Goal: Information Seeking & Learning: Learn about a topic

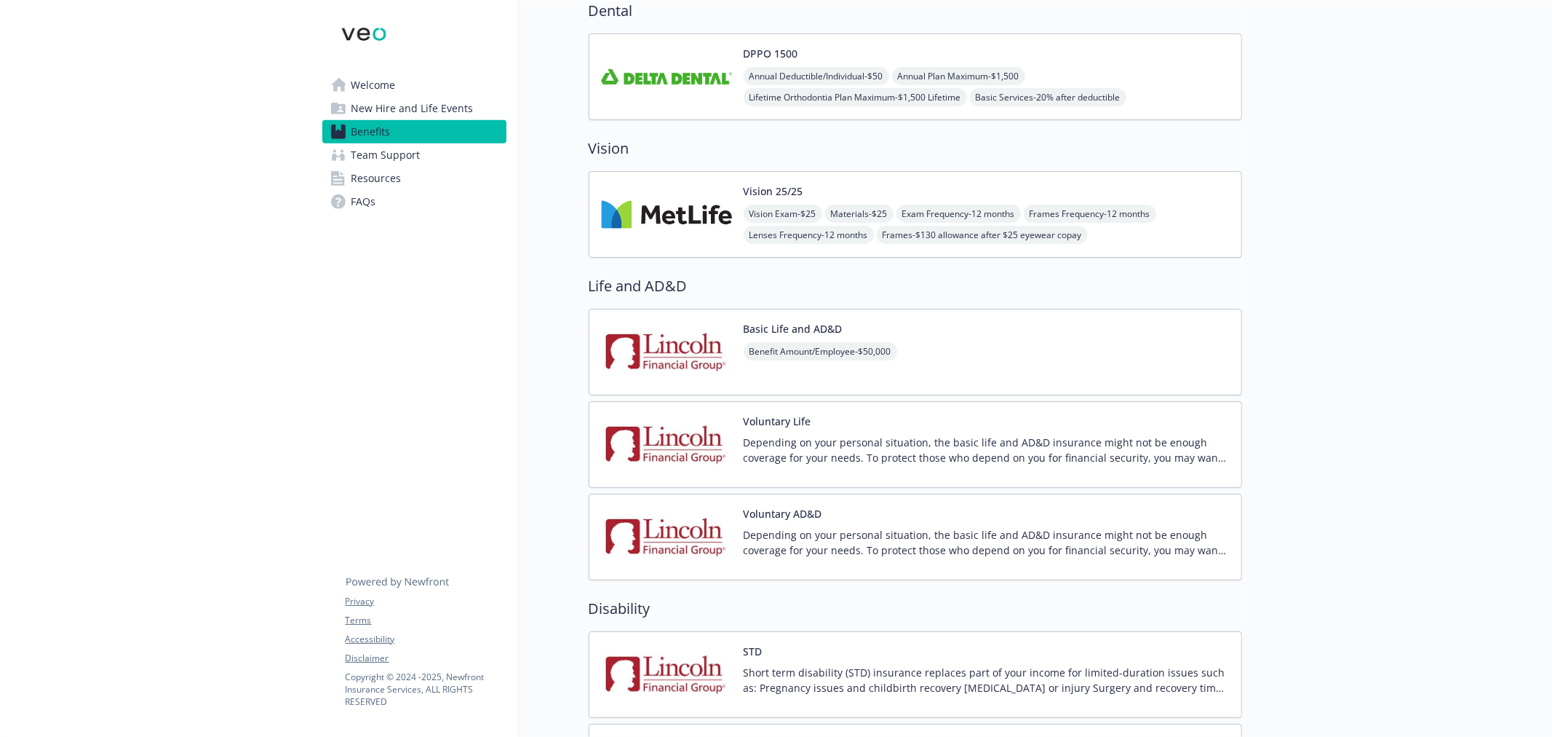
scroll to position [566, 0]
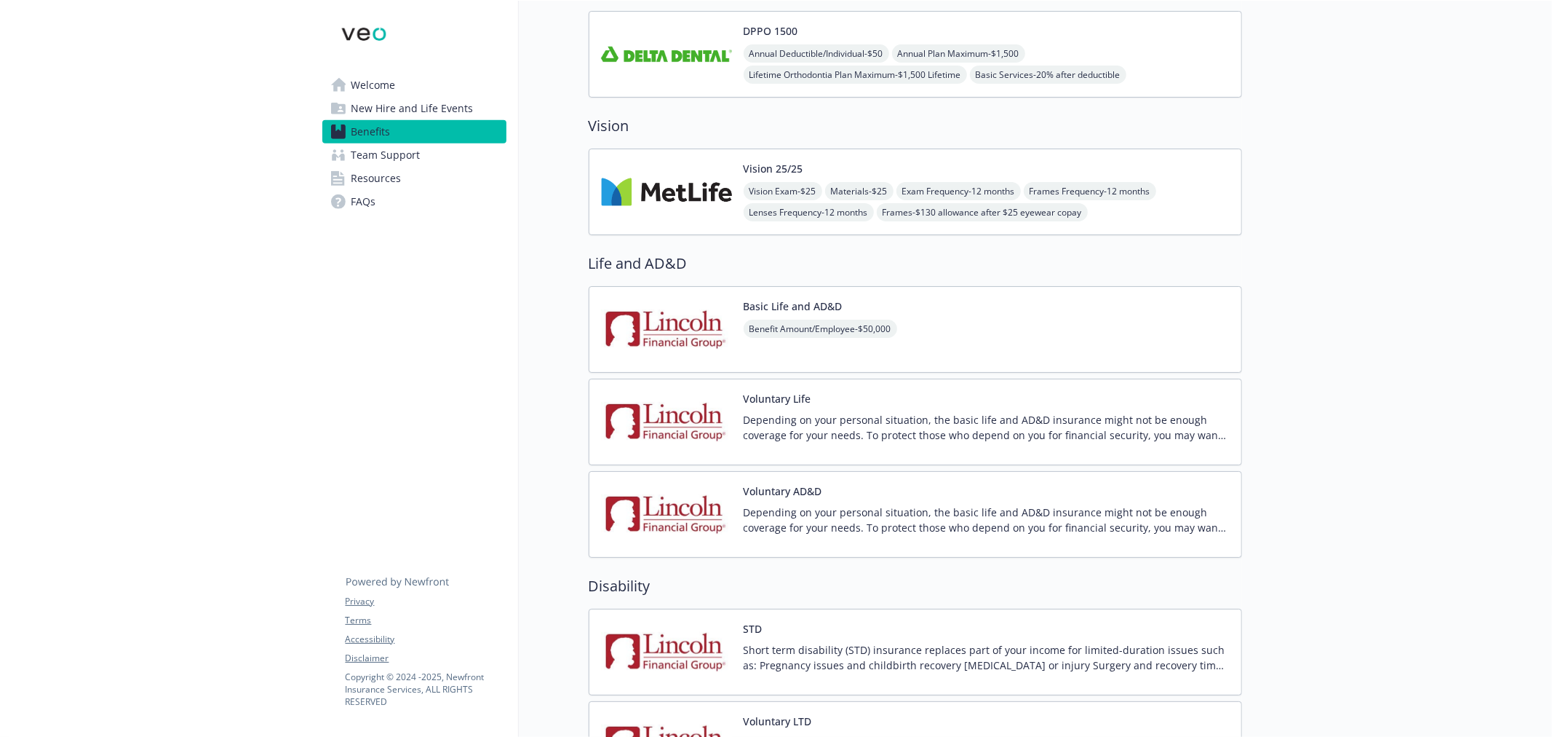
click at [684, 333] on img at bounding box center [666, 329] width 131 height 62
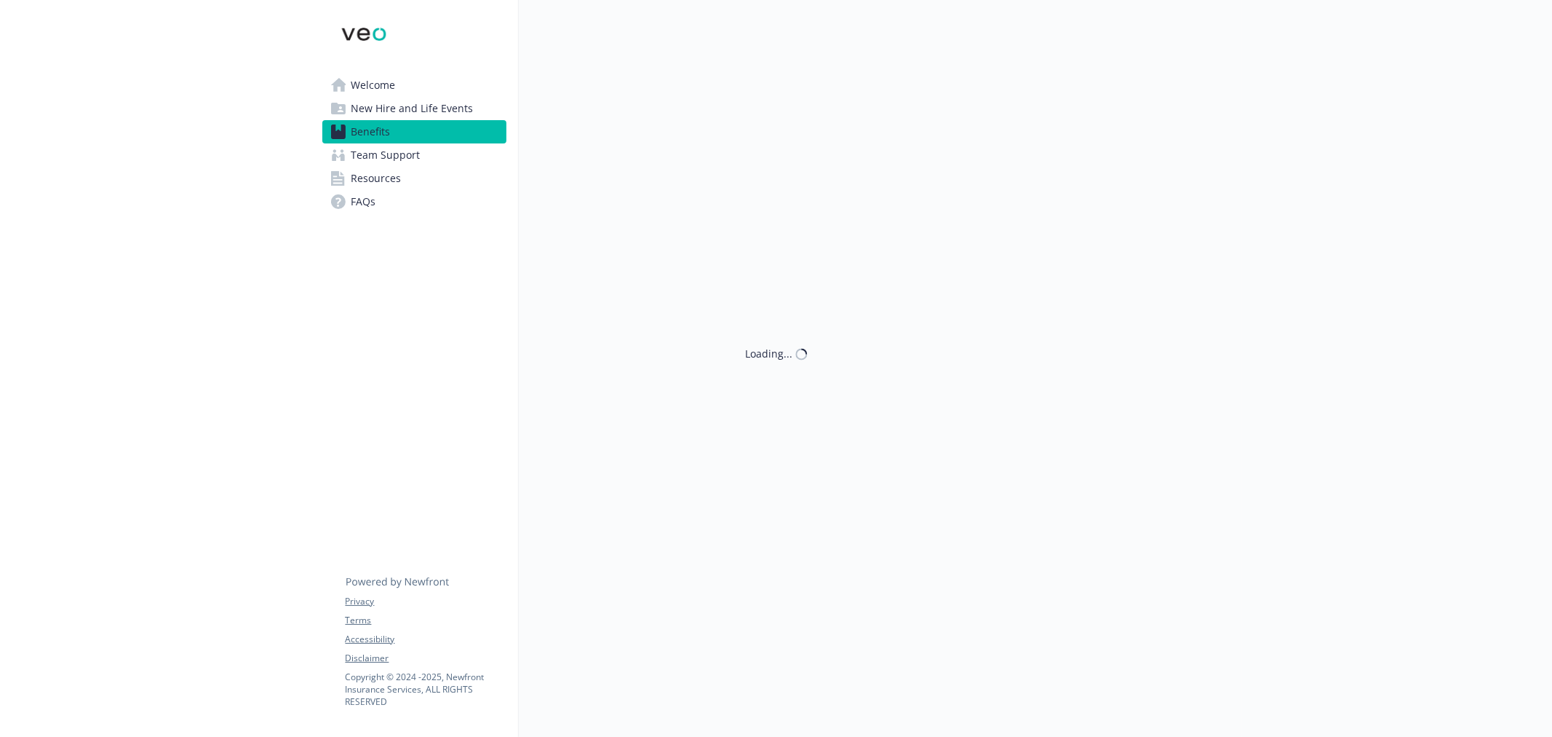
scroll to position [566, 0]
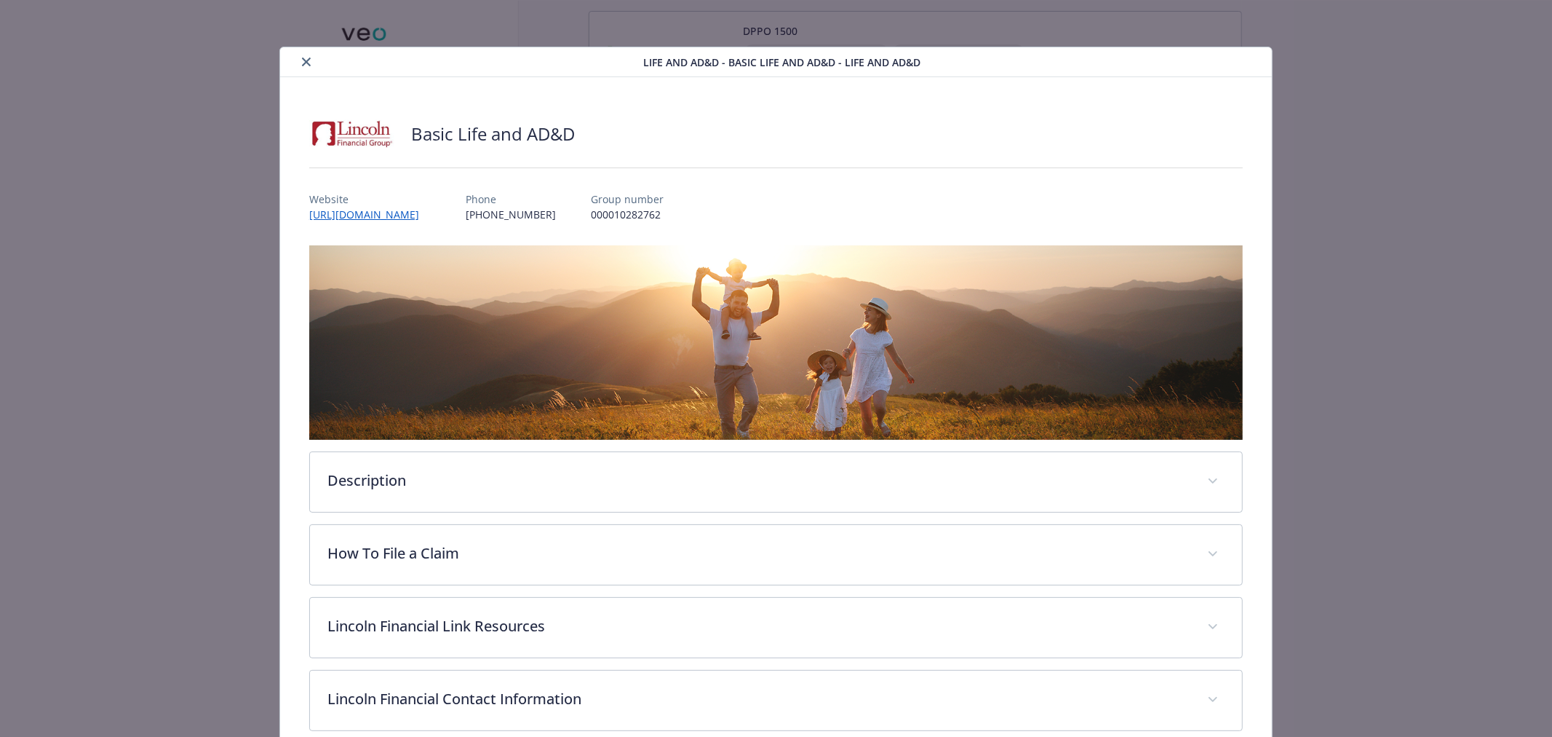
click at [641, 214] on p "000010282762" at bounding box center [627, 214] width 73 height 15
copy p "000010282762"
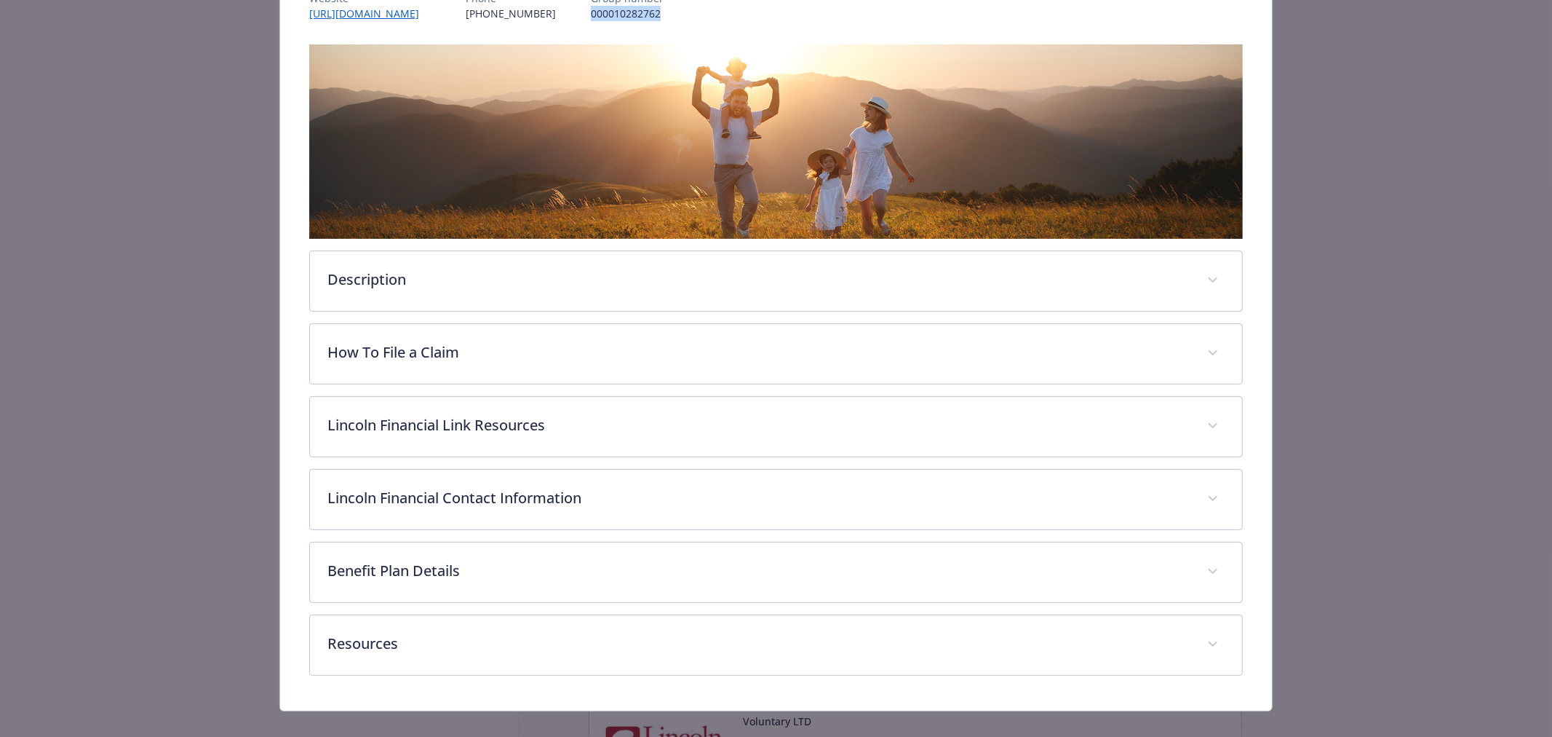
scroll to position [221, 0]
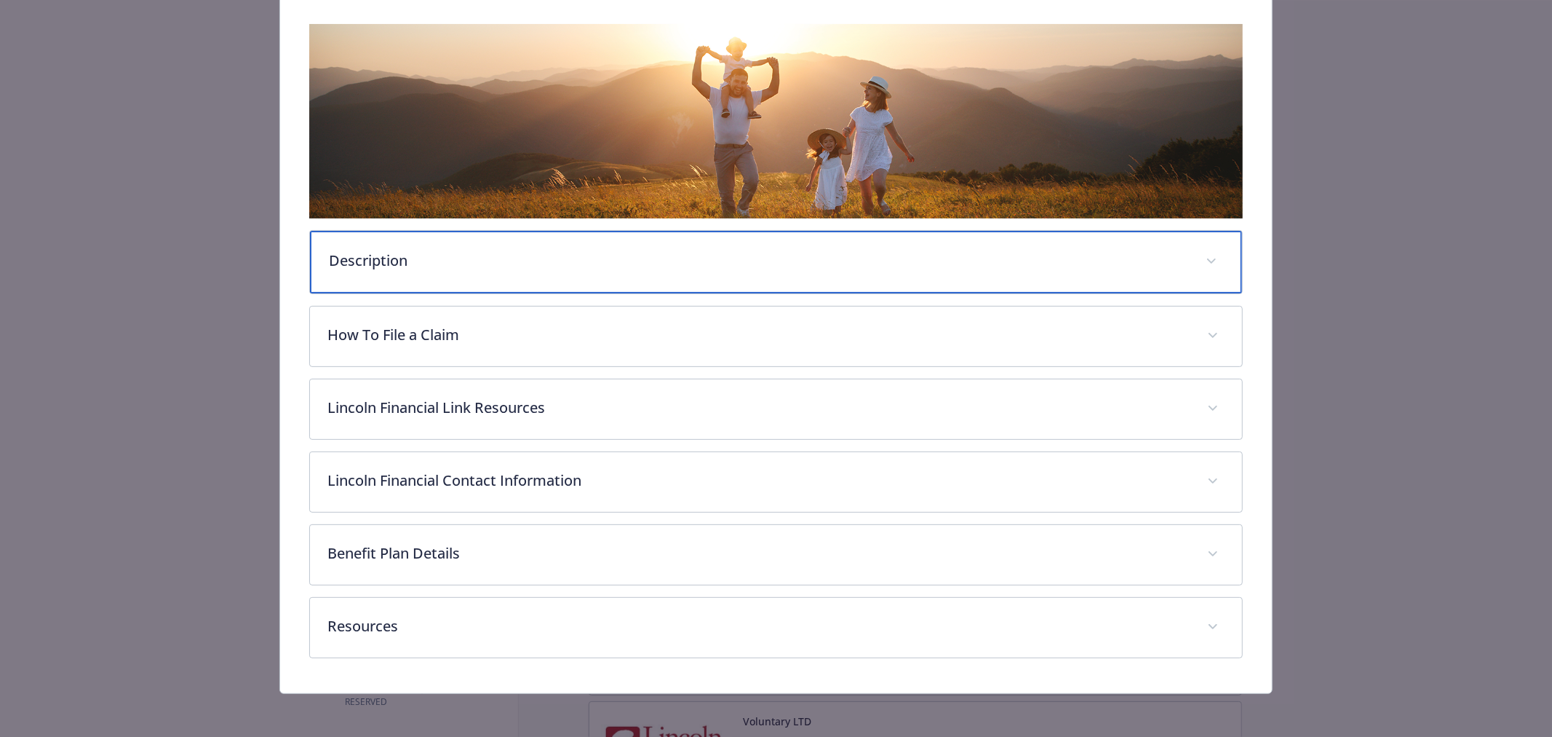
click at [475, 246] on div "Description" at bounding box center [776, 262] width 932 height 63
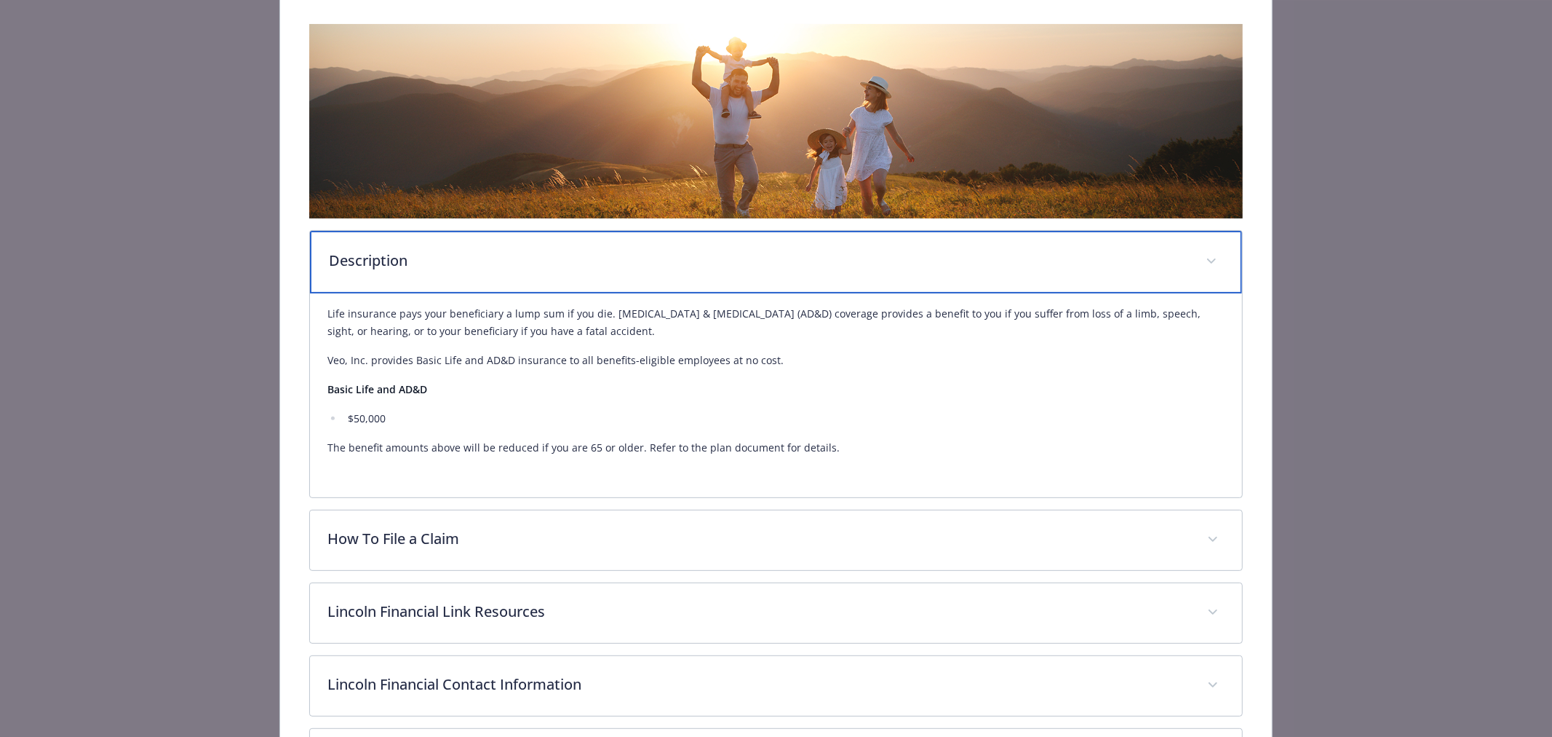
click at [493, 250] on p "Description" at bounding box center [759, 261] width 860 height 22
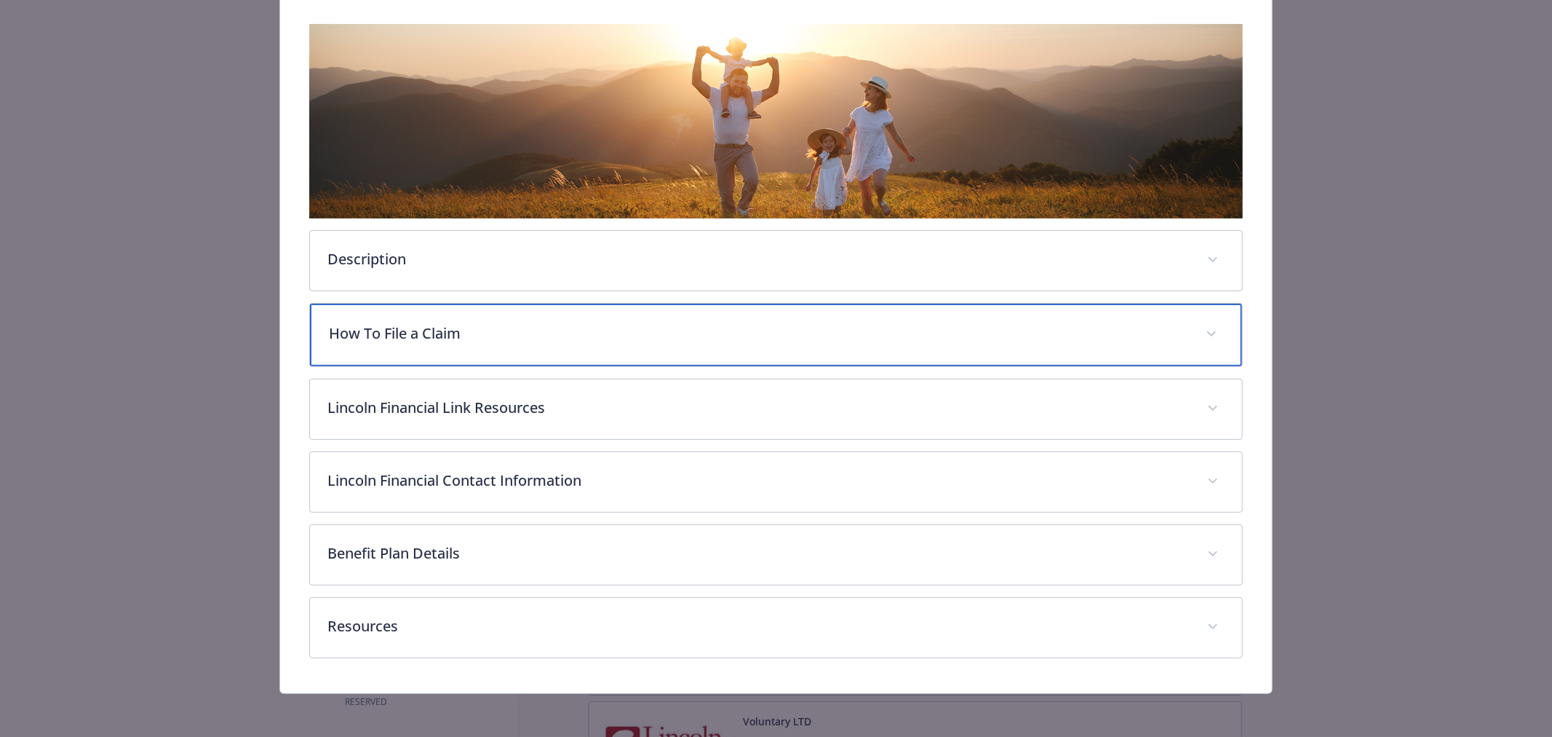
click at [508, 329] on p "How To File a Claim" at bounding box center [759, 333] width 860 height 22
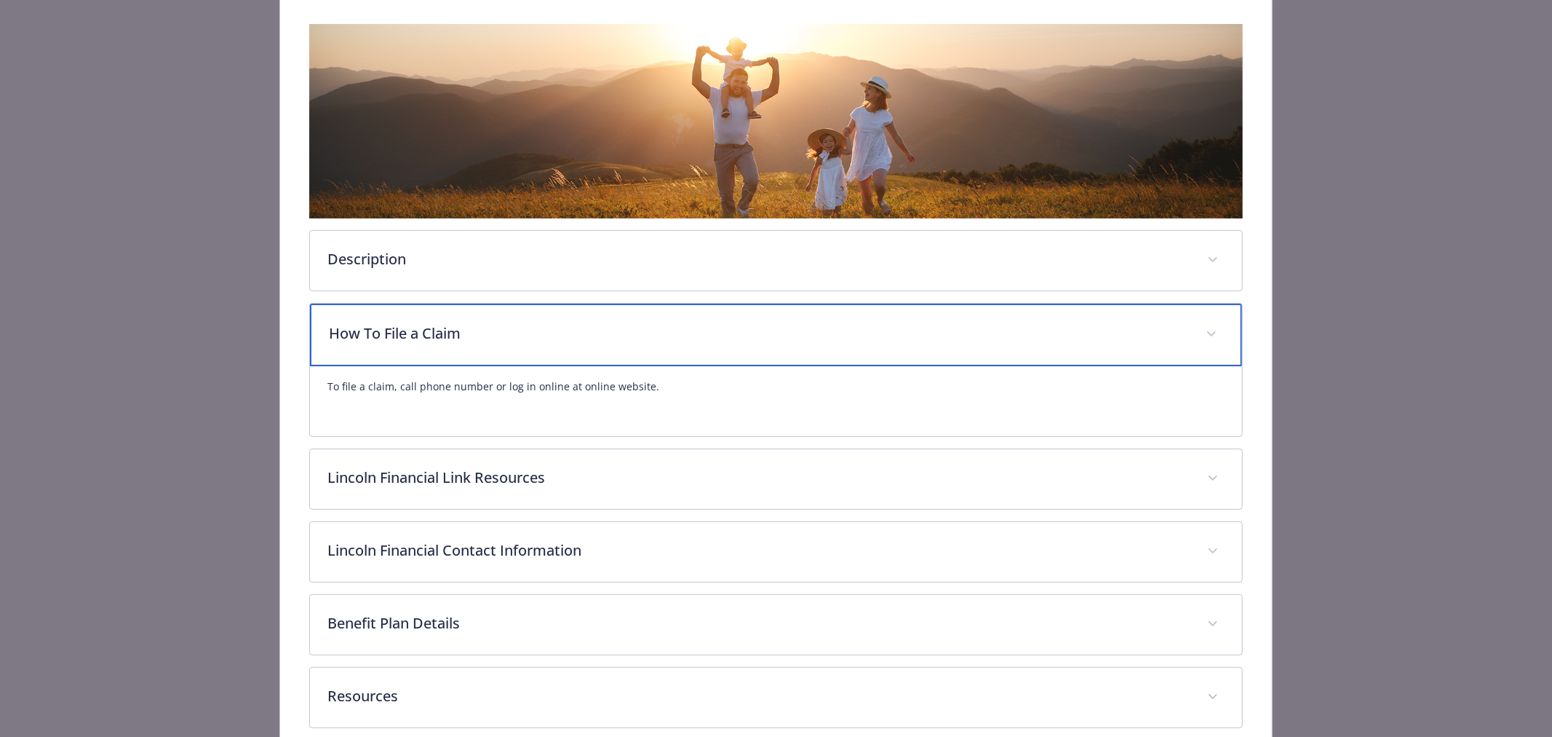
click at [508, 329] on p "How To File a Claim" at bounding box center [759, 333] width 860 height 22
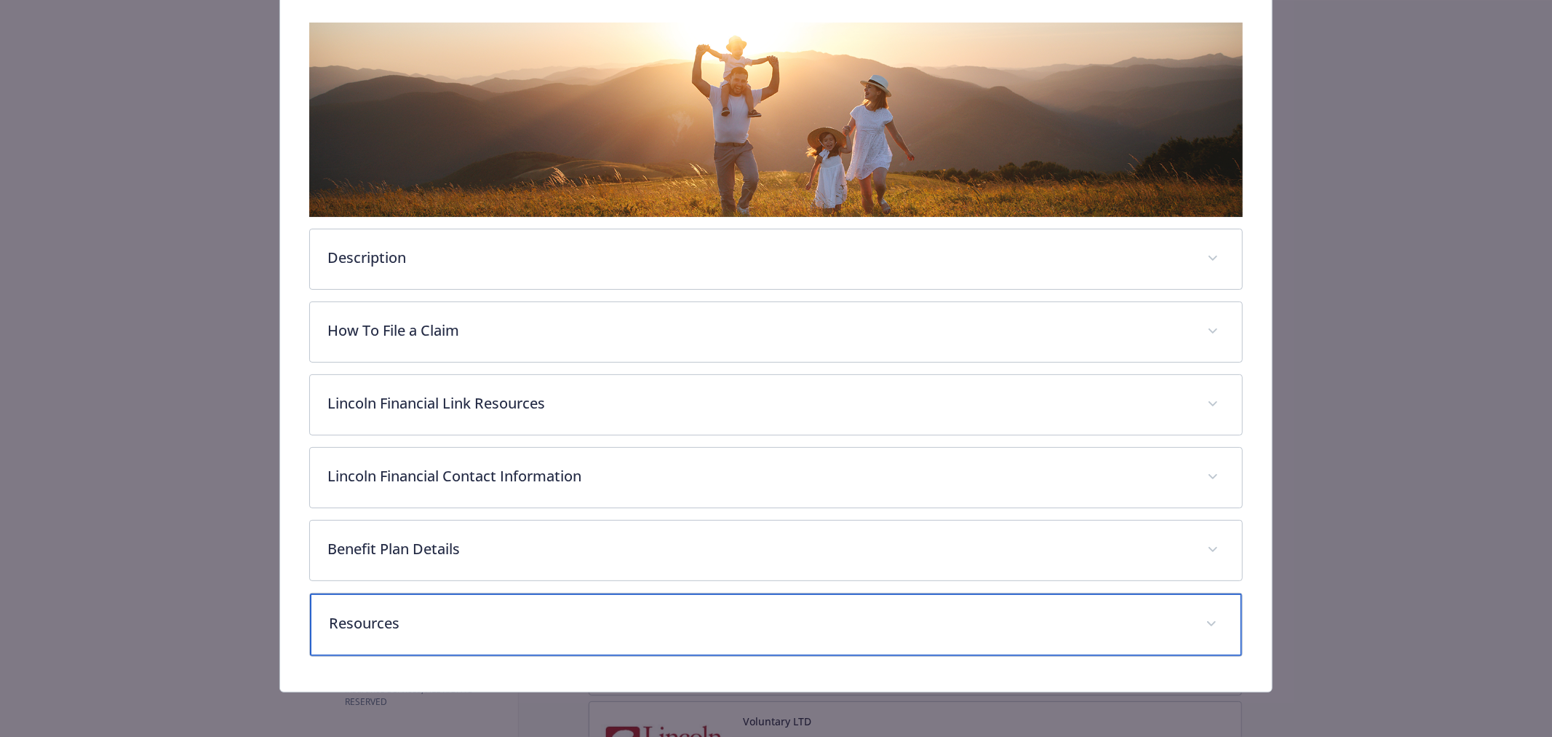
click at [437, 642] on div "Resources" at bounding box center [776, 624] width 932 height 63
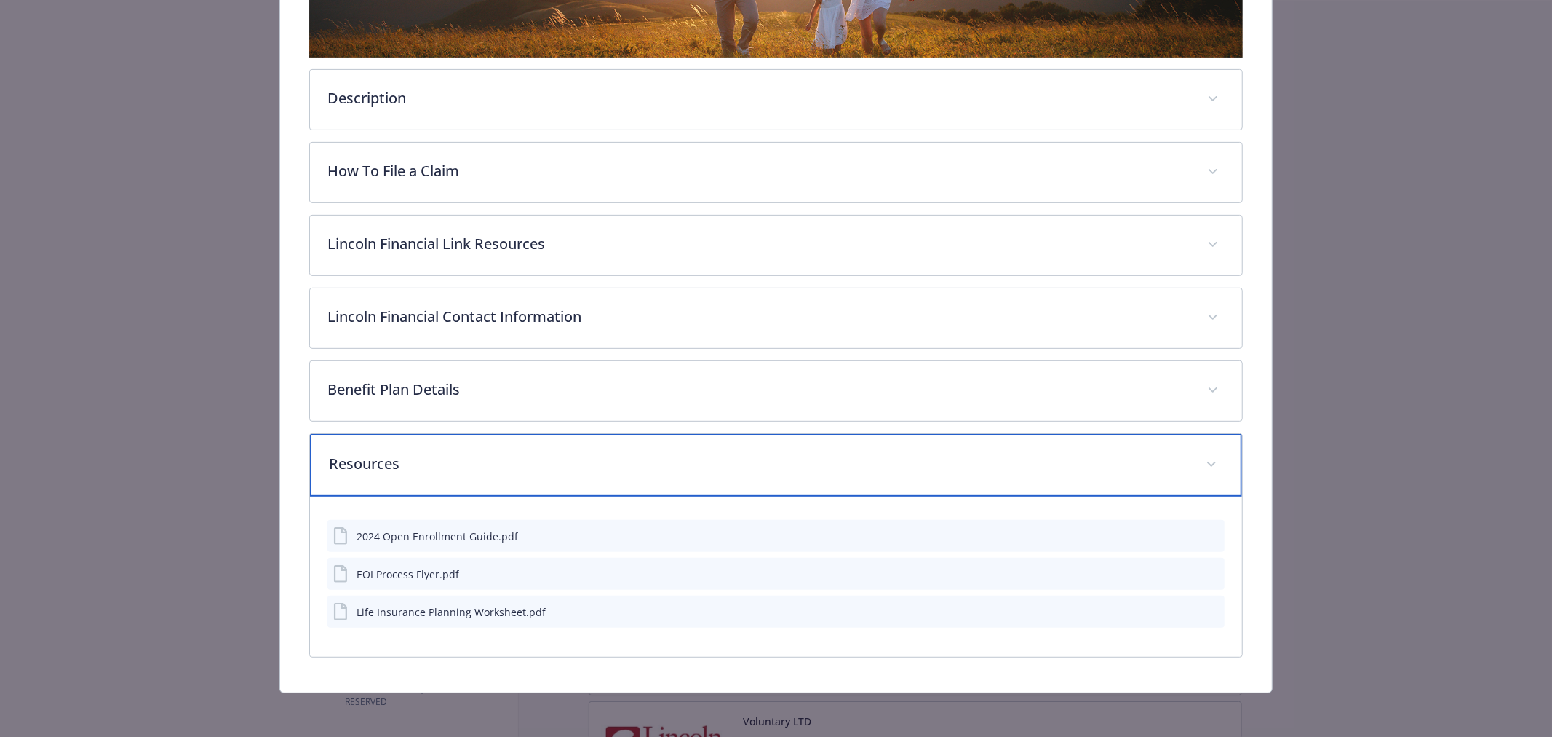
scroll to position [383, 0]
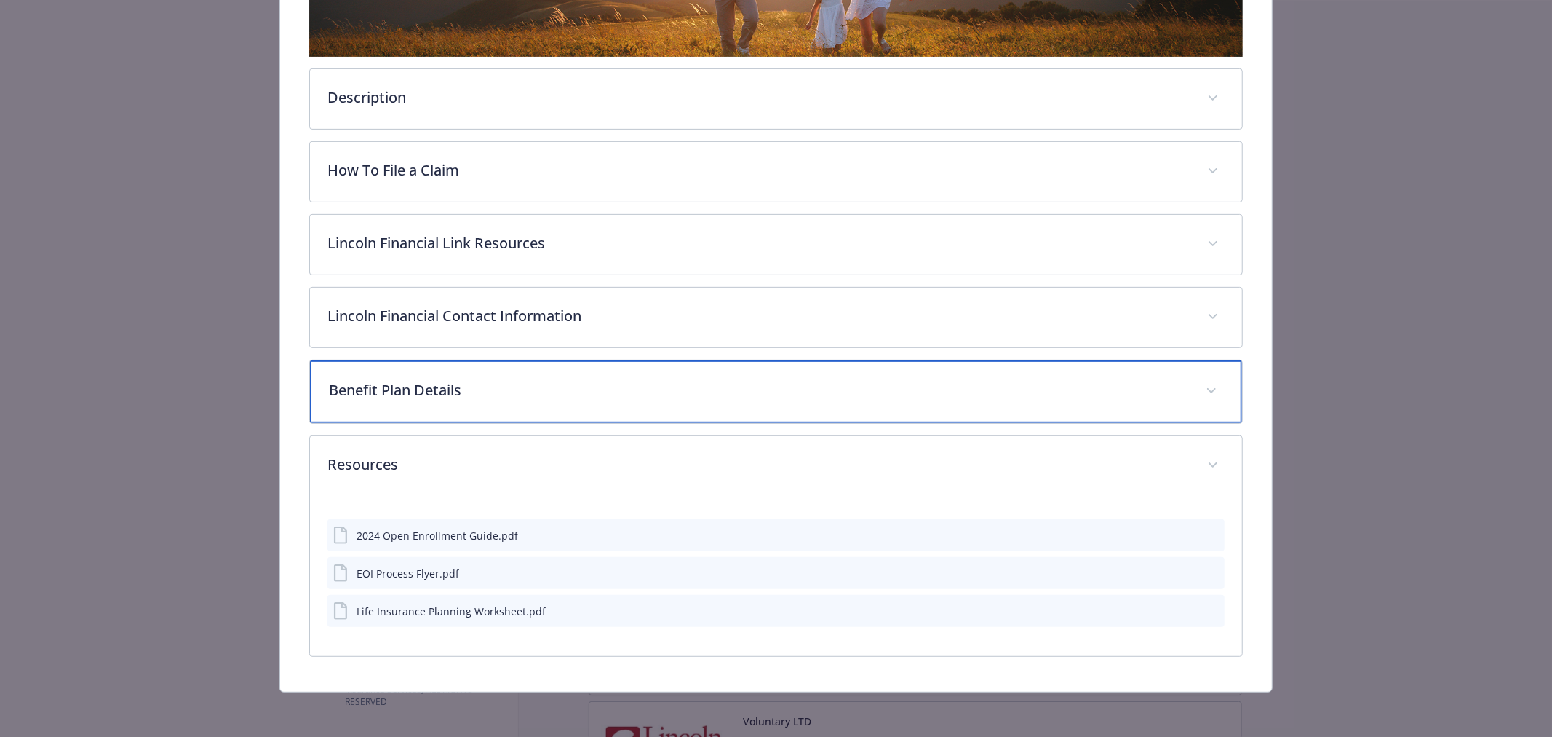
click at [444, 373] on div "Benefit Plan Details" at bounding box center [776, 391] width 932 height 63
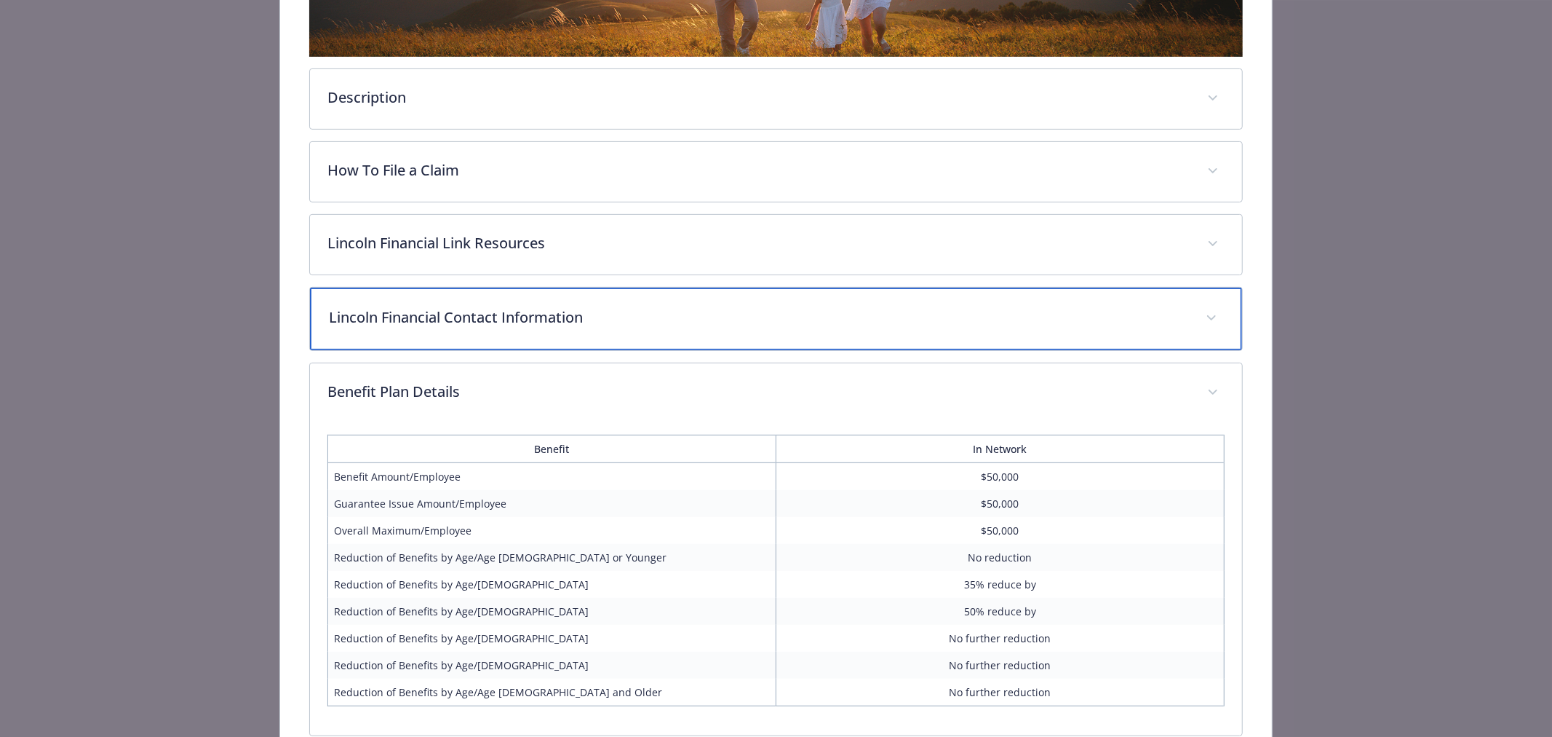
click at [517, 311] on p "Lincoln Financial Contact Information" at bounding box center [759, 317] width 860 height 22
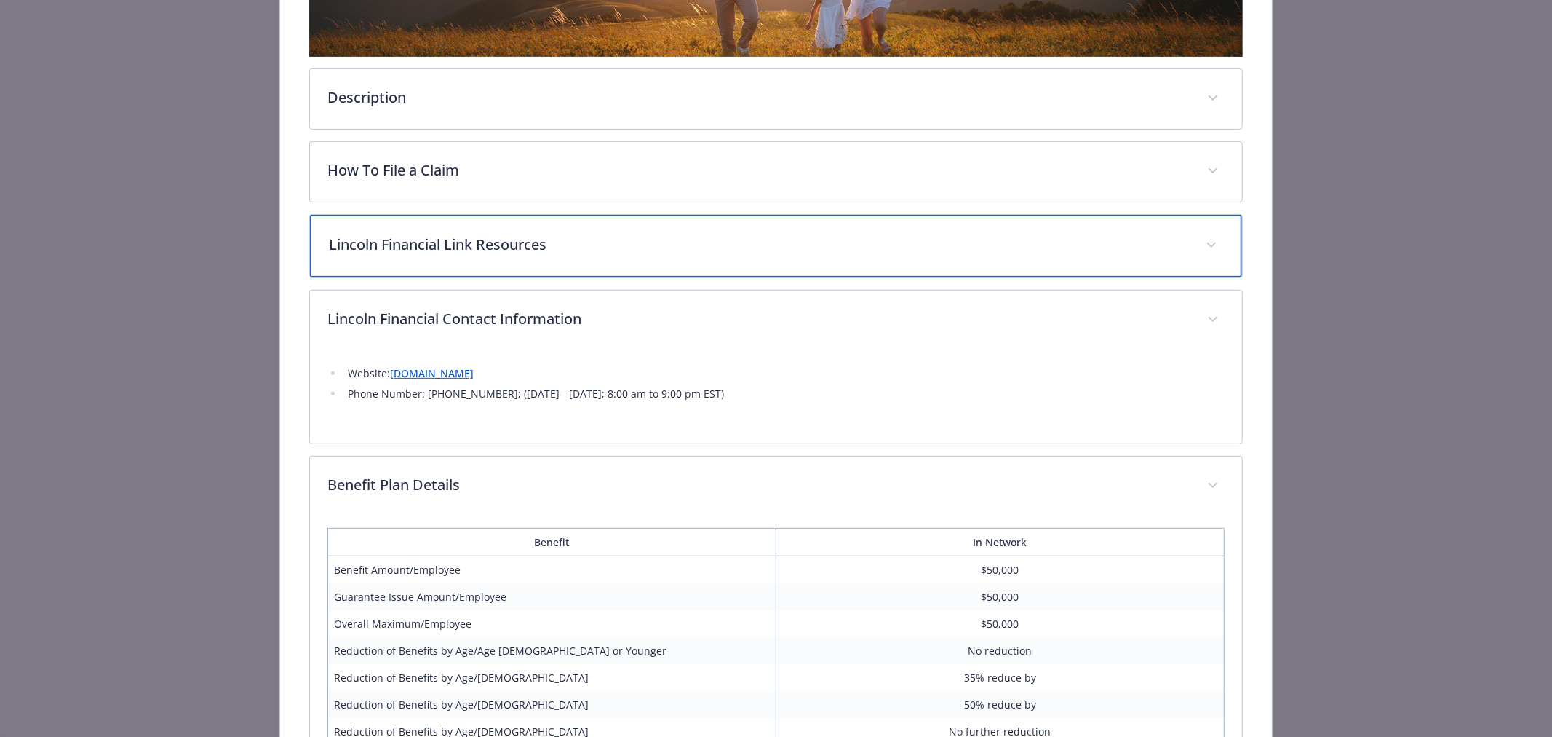
click at [537, 236] on p "Lincoln Financial Link Resources" at bounding box center [759, 245] width 860 height 22
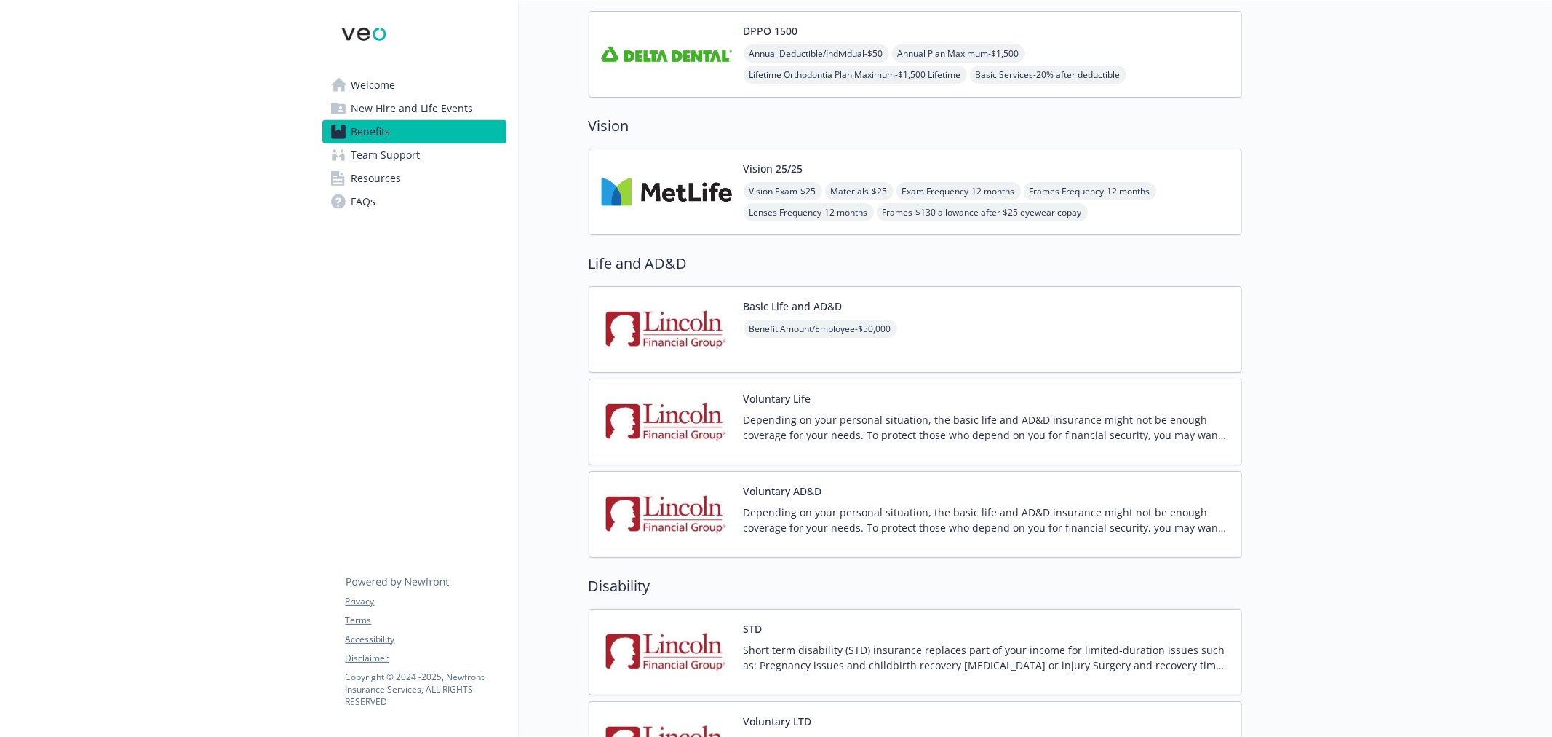
click at [780, 424] on p "Depending on your personal situation, the basic life and AD&D insurance might n…" at bounding box center [987, 427] width 486 height 31
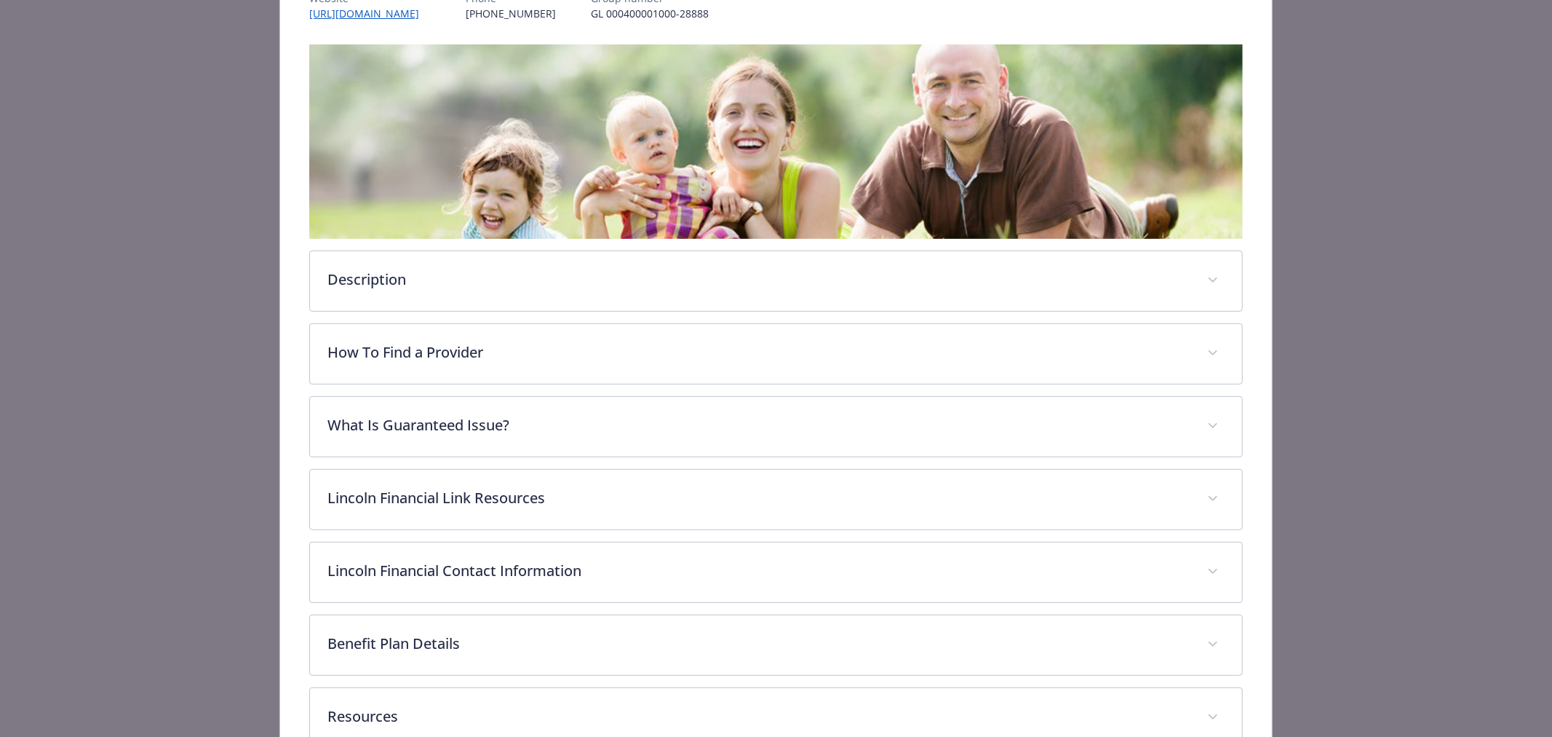
scroll to position [205, 0]
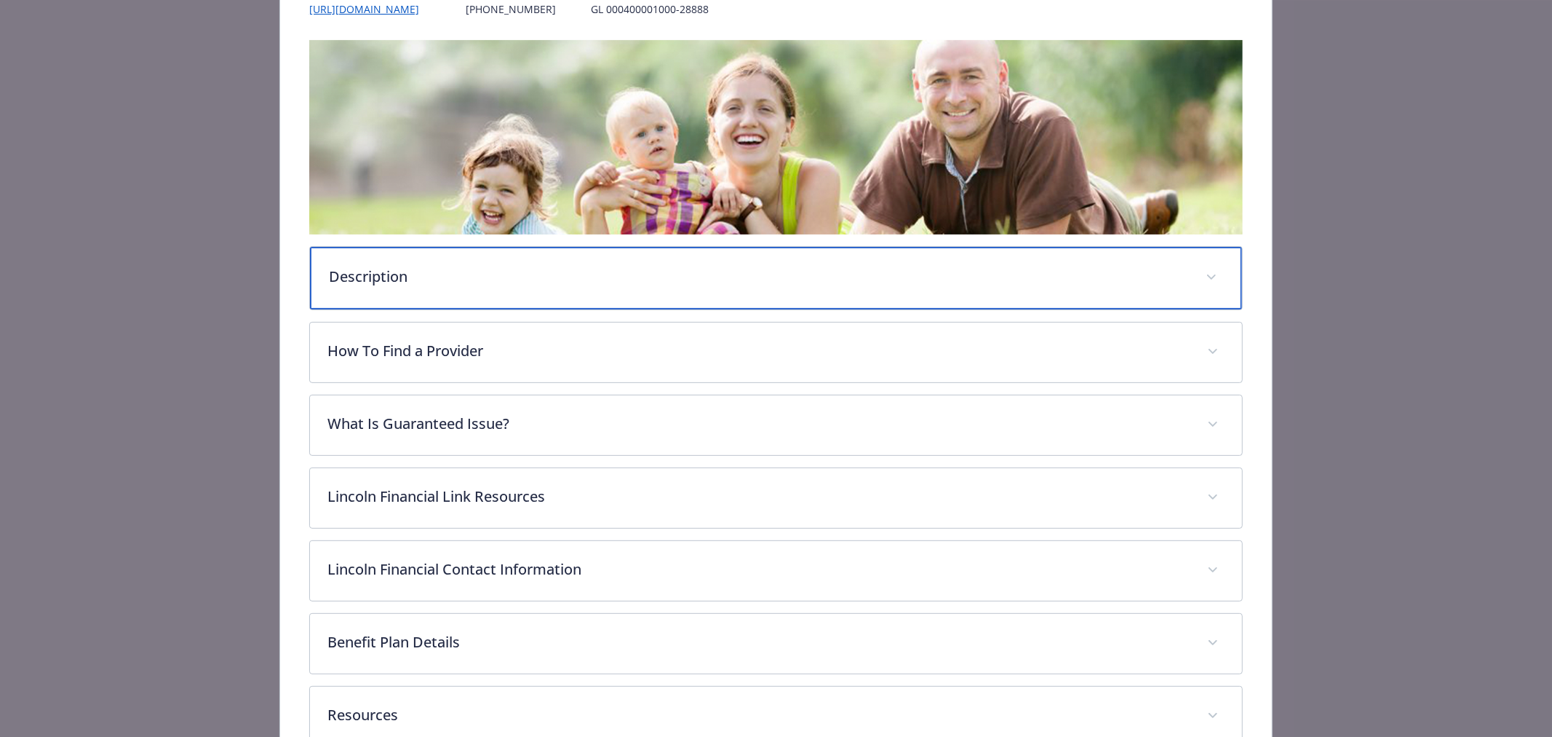
click at [455, 281] on p "Description" at bounding box center [759, 277] width 860 height 22
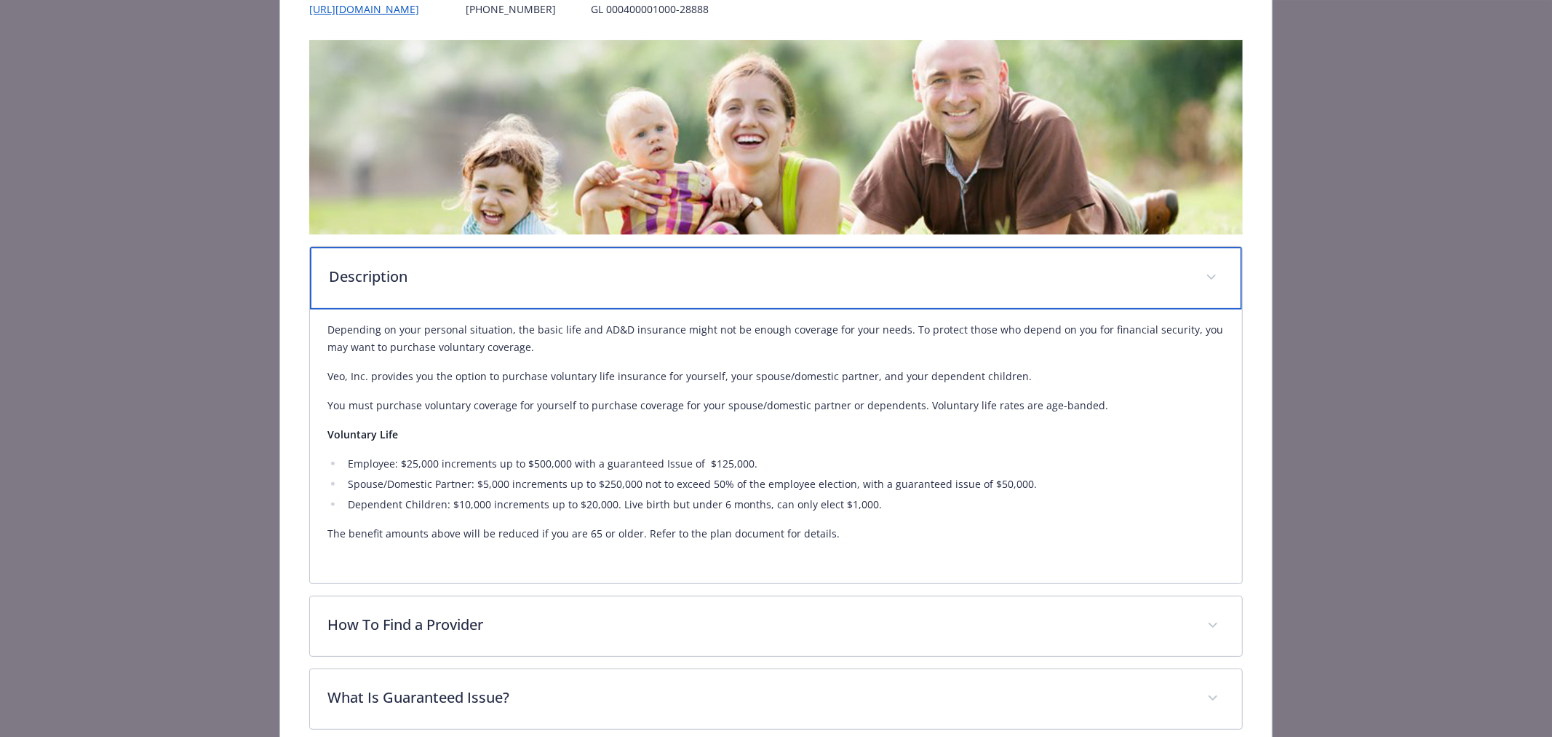
scroll to position [0, 0]
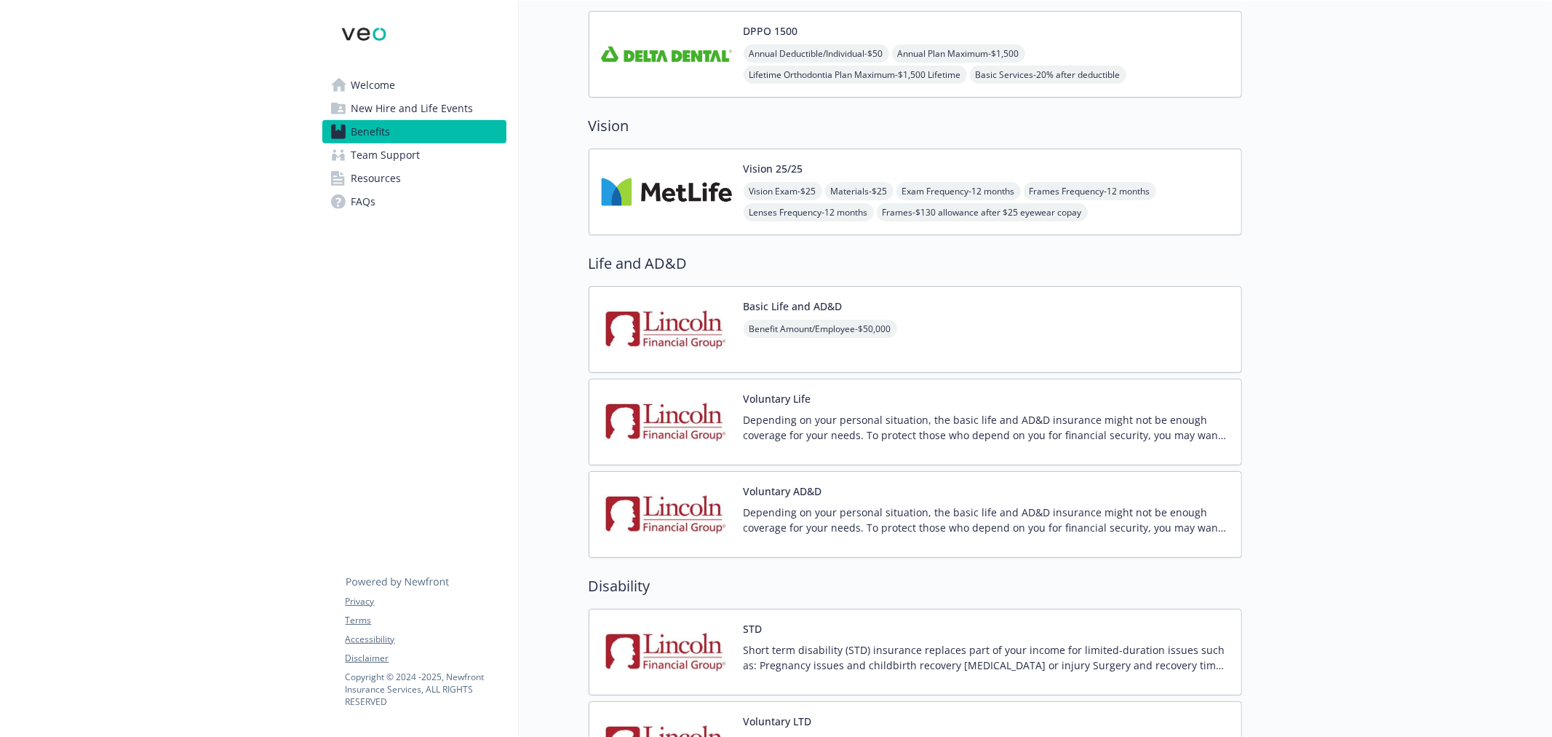
click at [940, 329] on div "Basic Life and AD&D Benefit Amount/Employee - $50,000" at bounding box center [916, 329] width 654 height 87
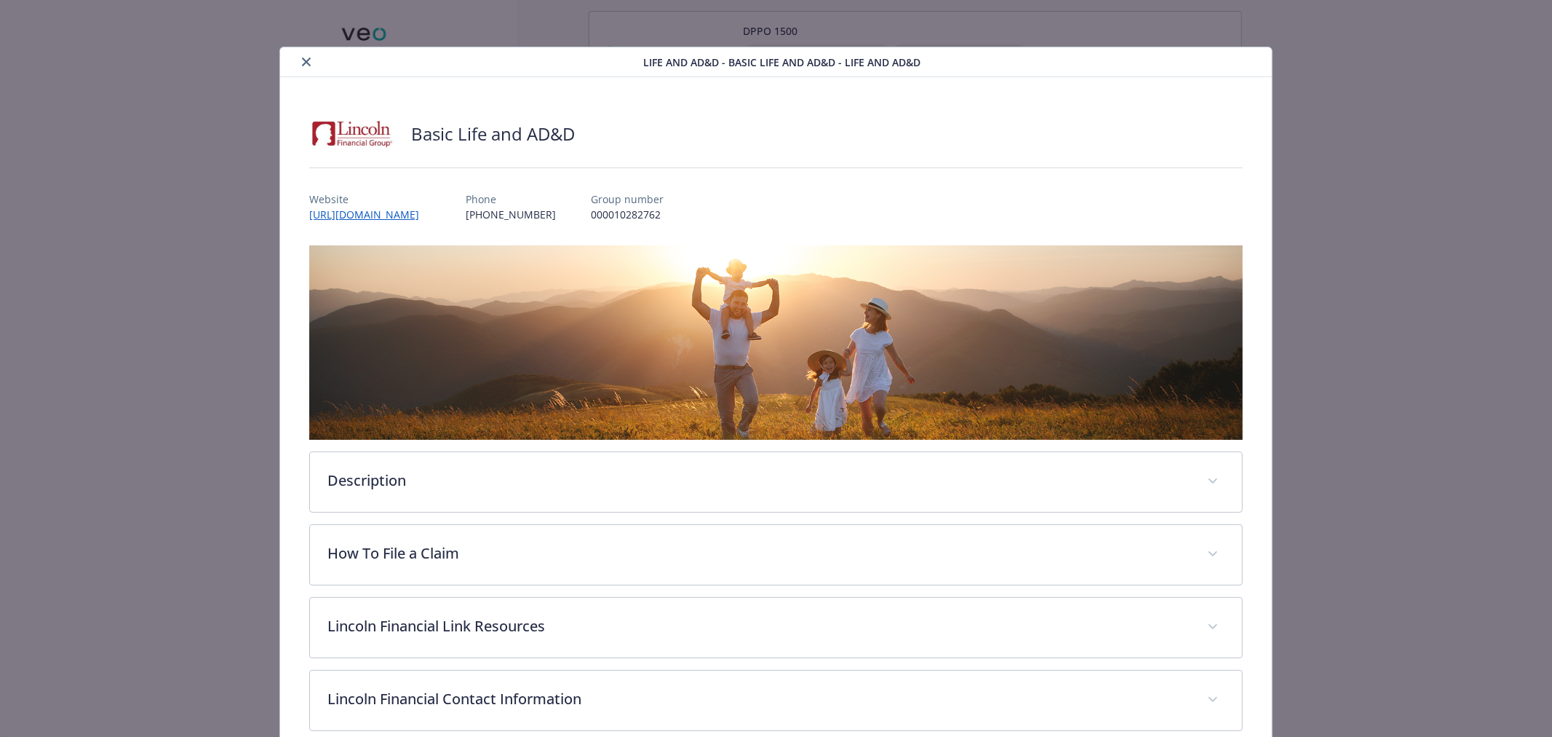
scroll to position [44, 0]
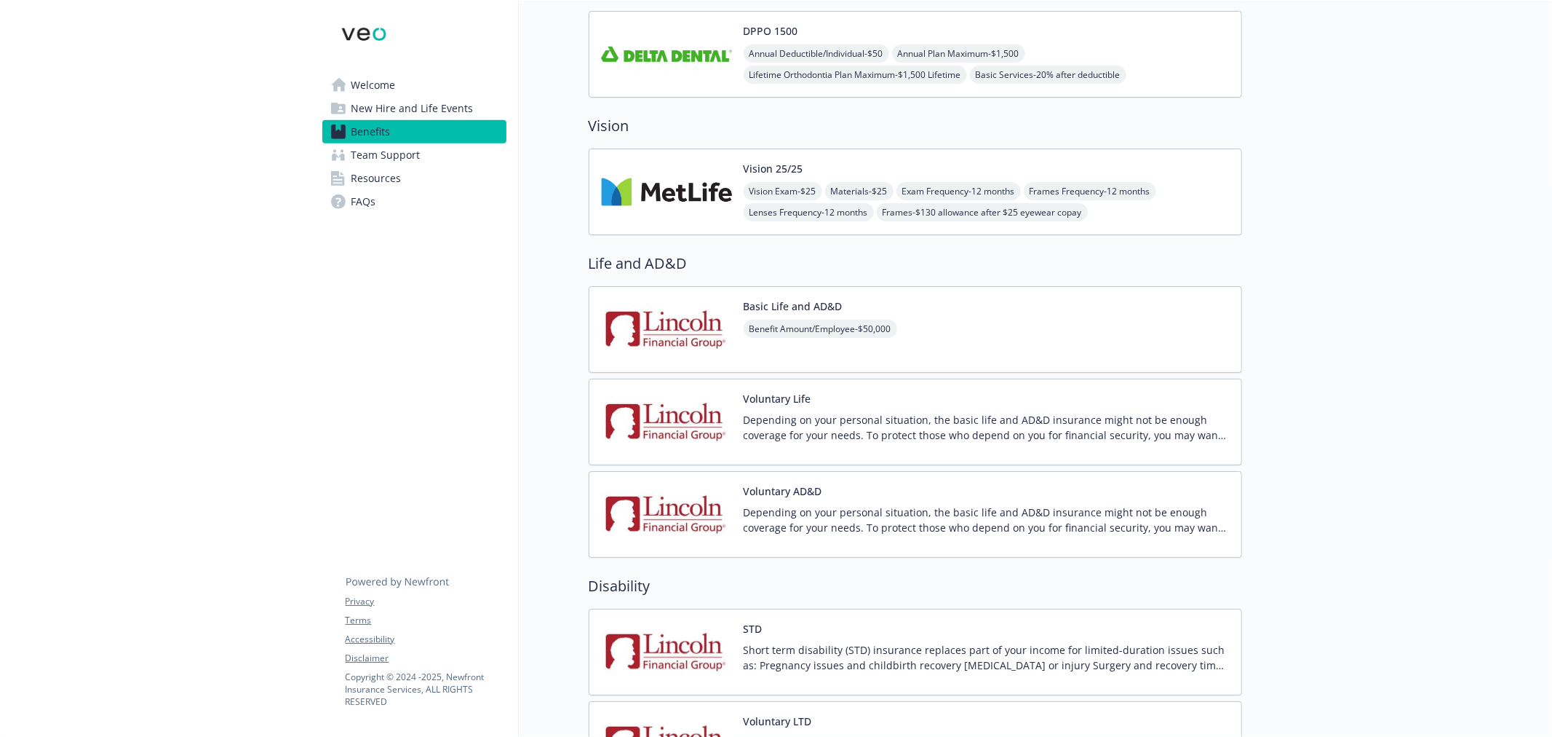
click at [799, 435] on p "Depending on your personal situation, the basic life and AD&D insurance might n…" at bounding box center [987, 427] width 486 height 31
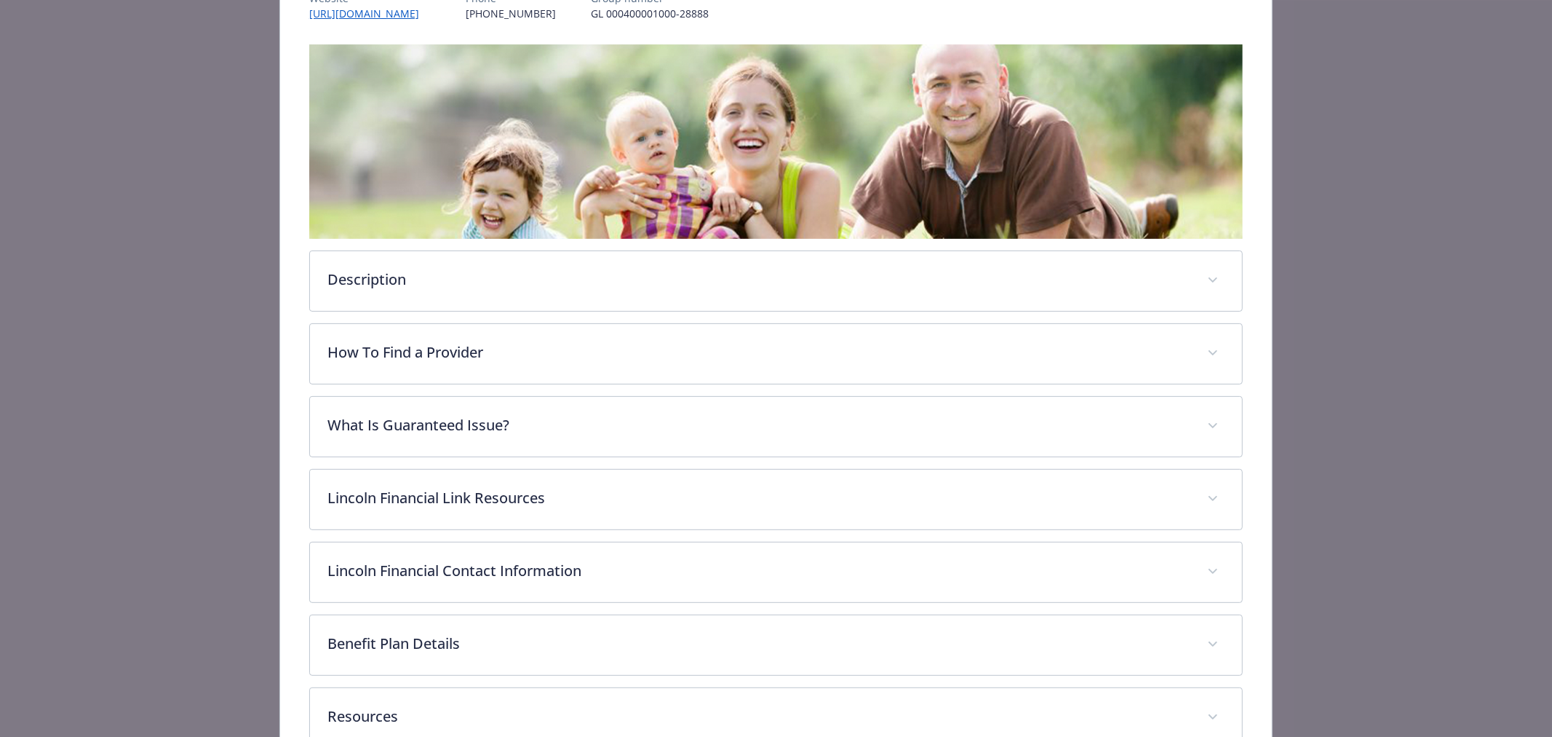
scroll to position [205, 0]
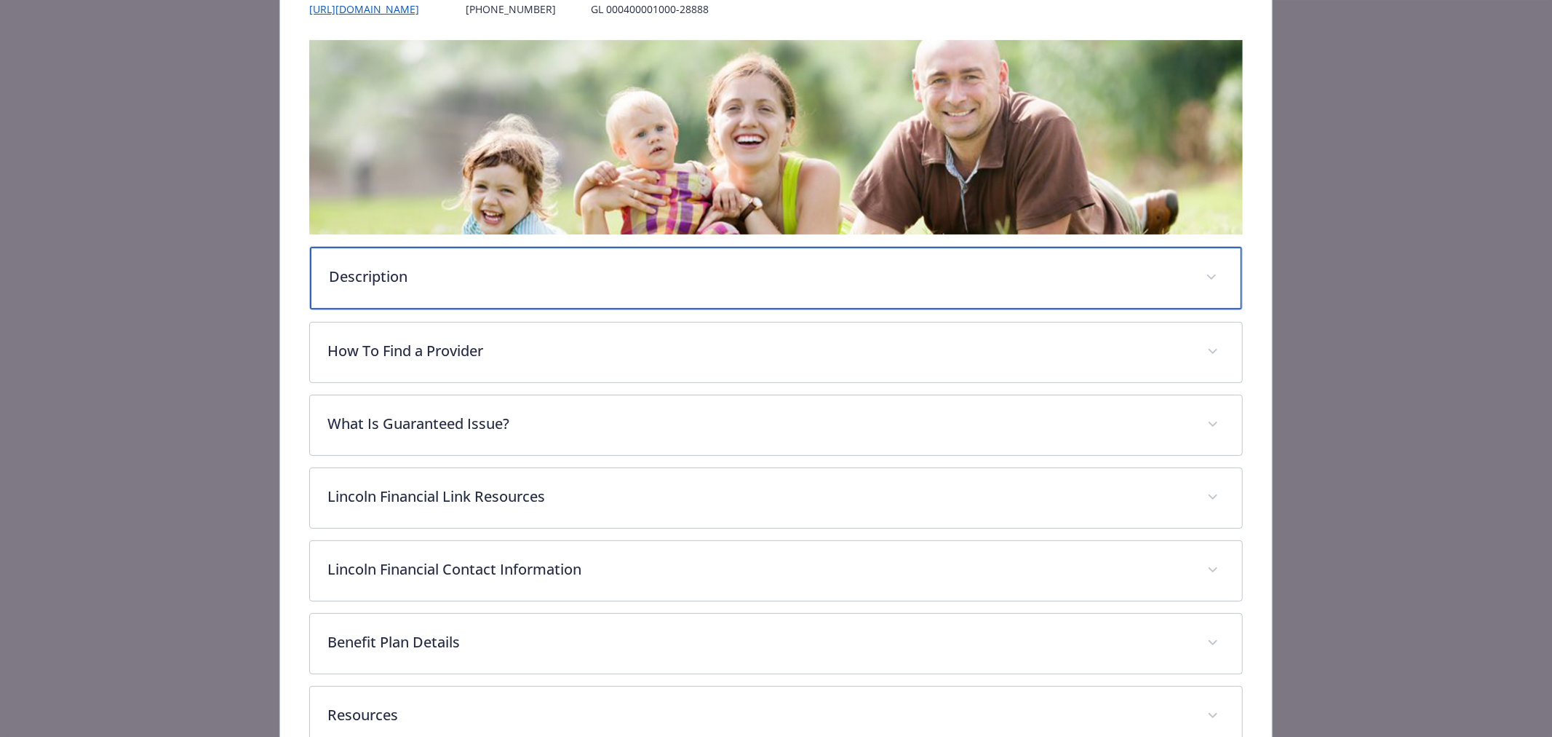
click at [370, 266] on p "Description" at bounding box center [759, 277] width 860 height 22
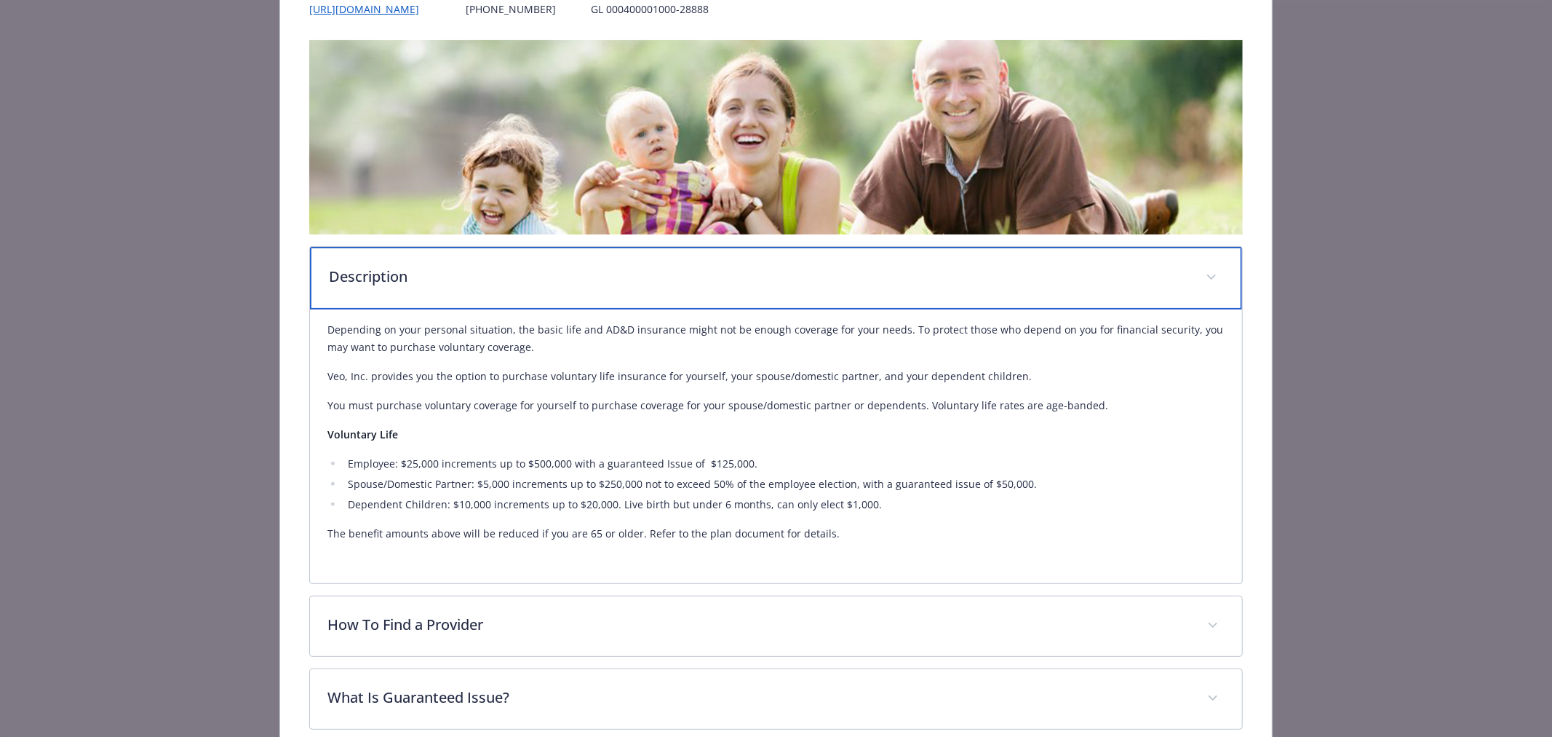
click at [512, 266] on p "Description" at bounding box center [759, 277] width 860 height 22
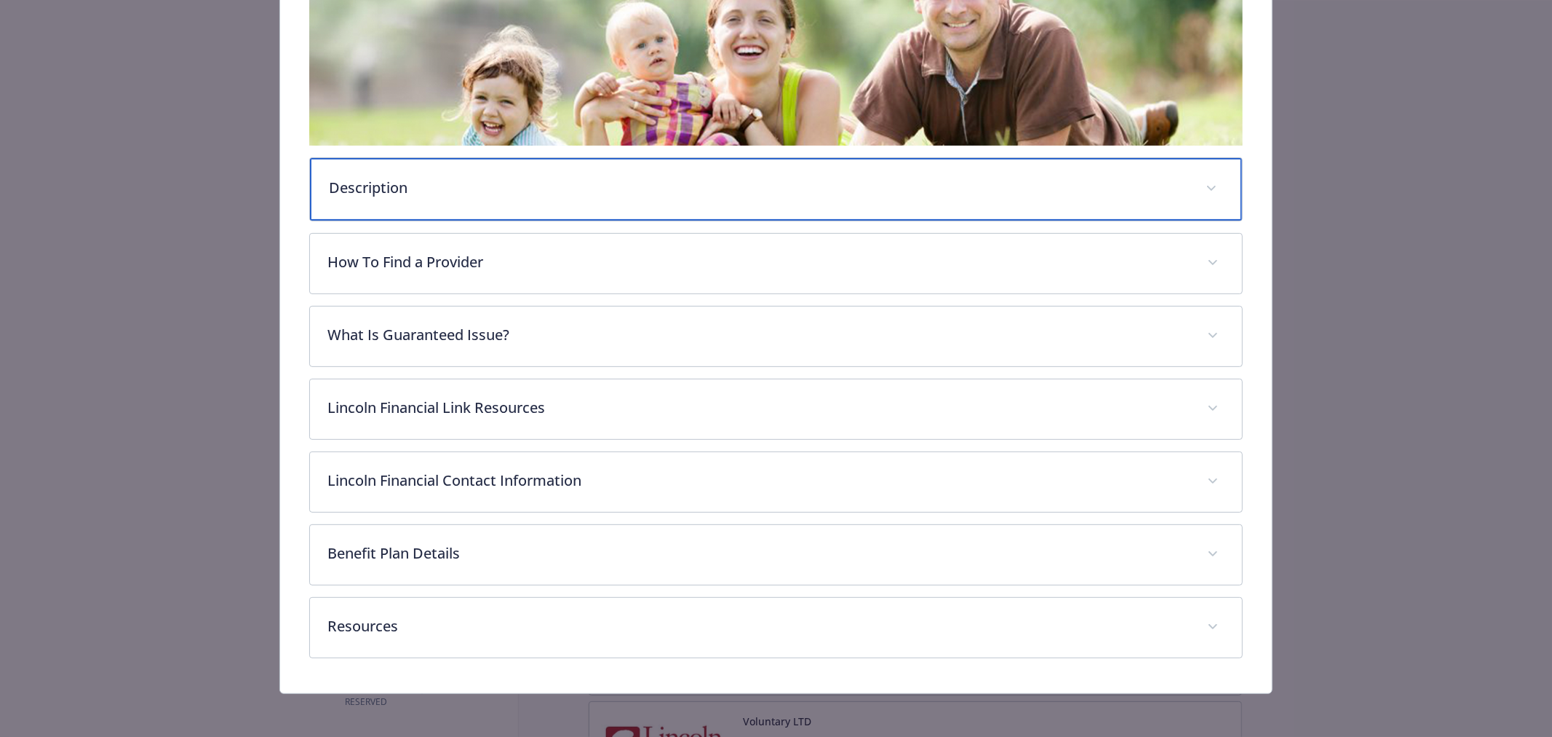
scroll to position [296, 0]
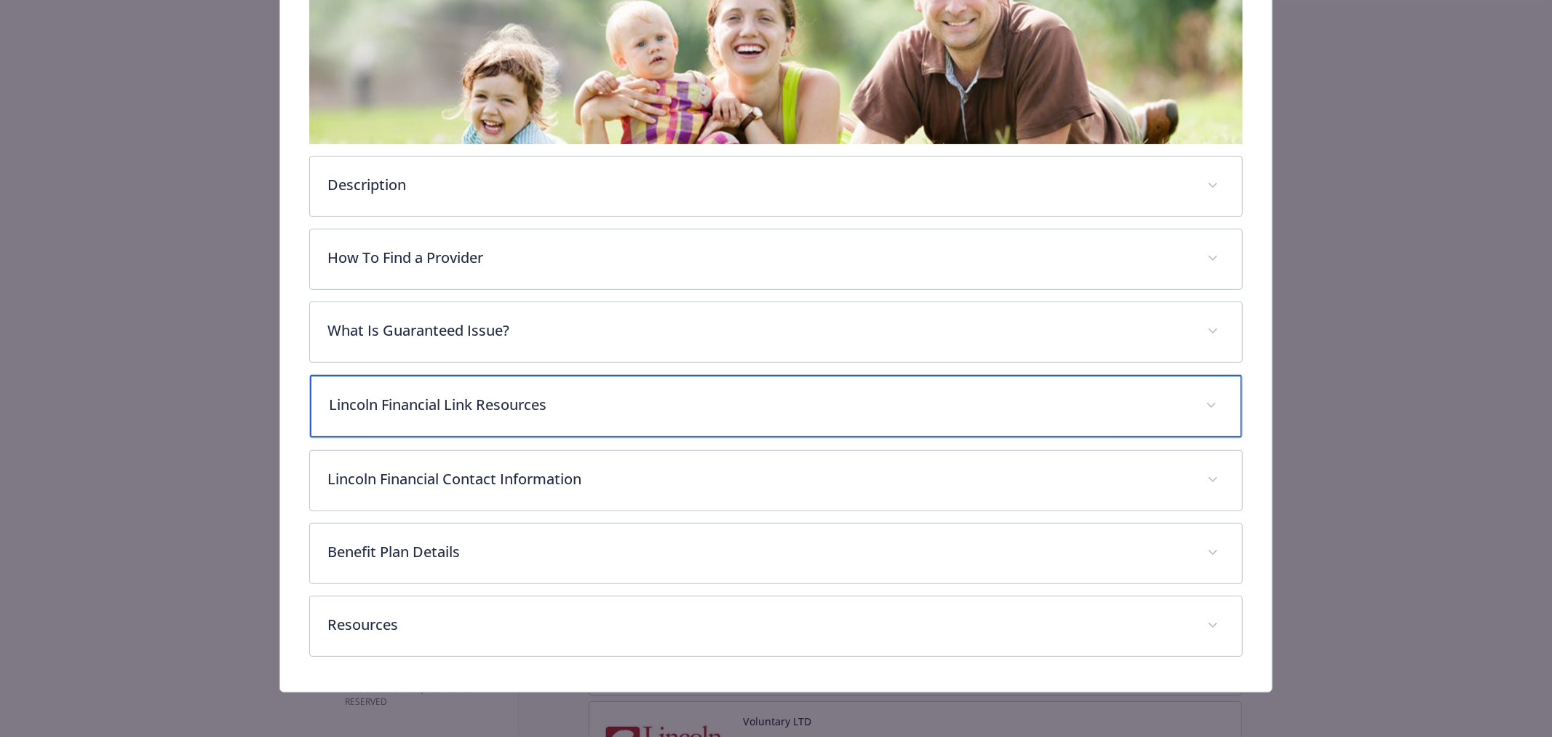
click at [547, 386] on div "Lincoln Financial Link Resources" at bounding box center [776, 406] width 932 height 63
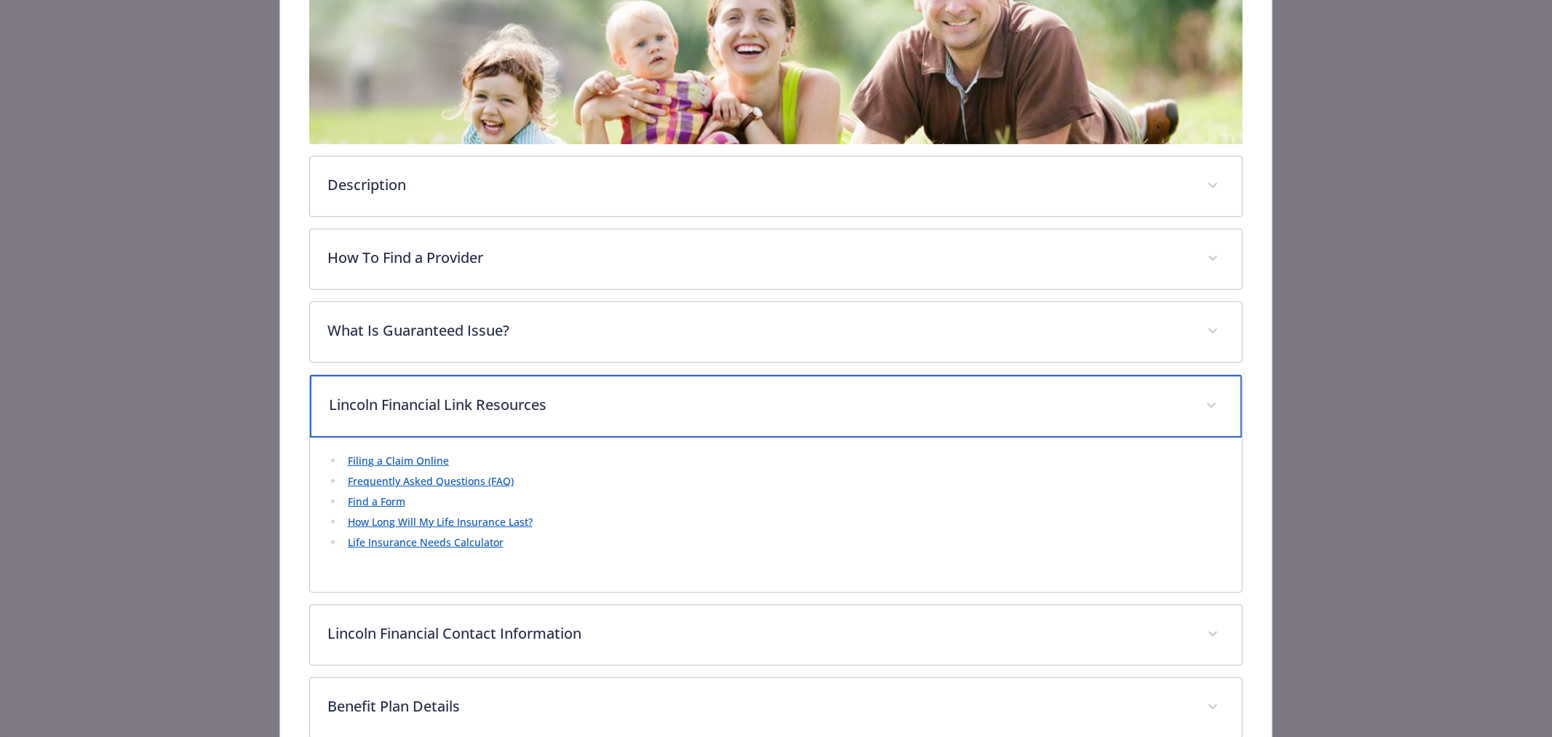
click at [576, 406] on p "Lincoln Financial Link Resources" at bounding box center [759, 405] width 860 height 22
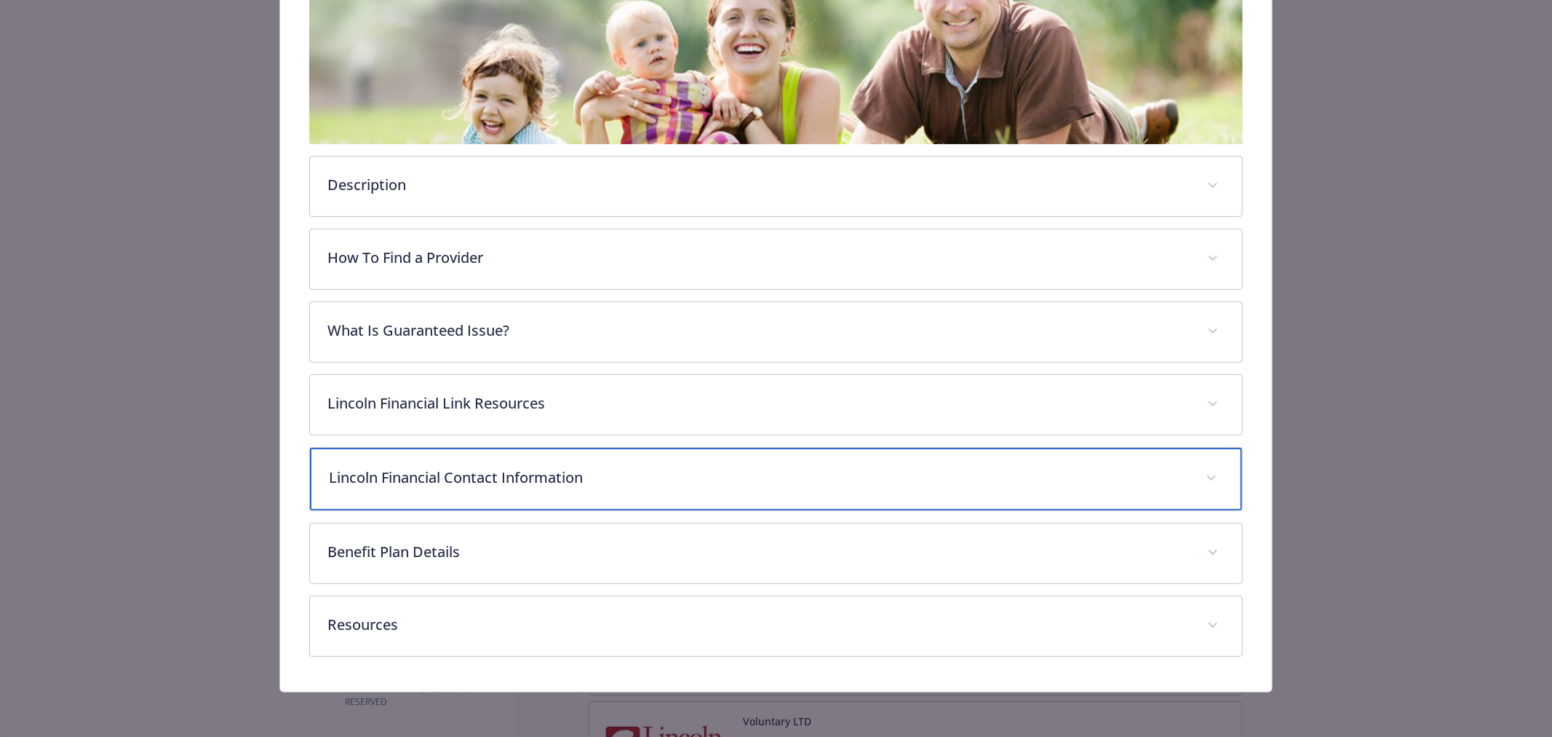
click at [569, 472] on p "Lincoln Financial Contact Information" at bounding box center [759, 478] width 860 height 22
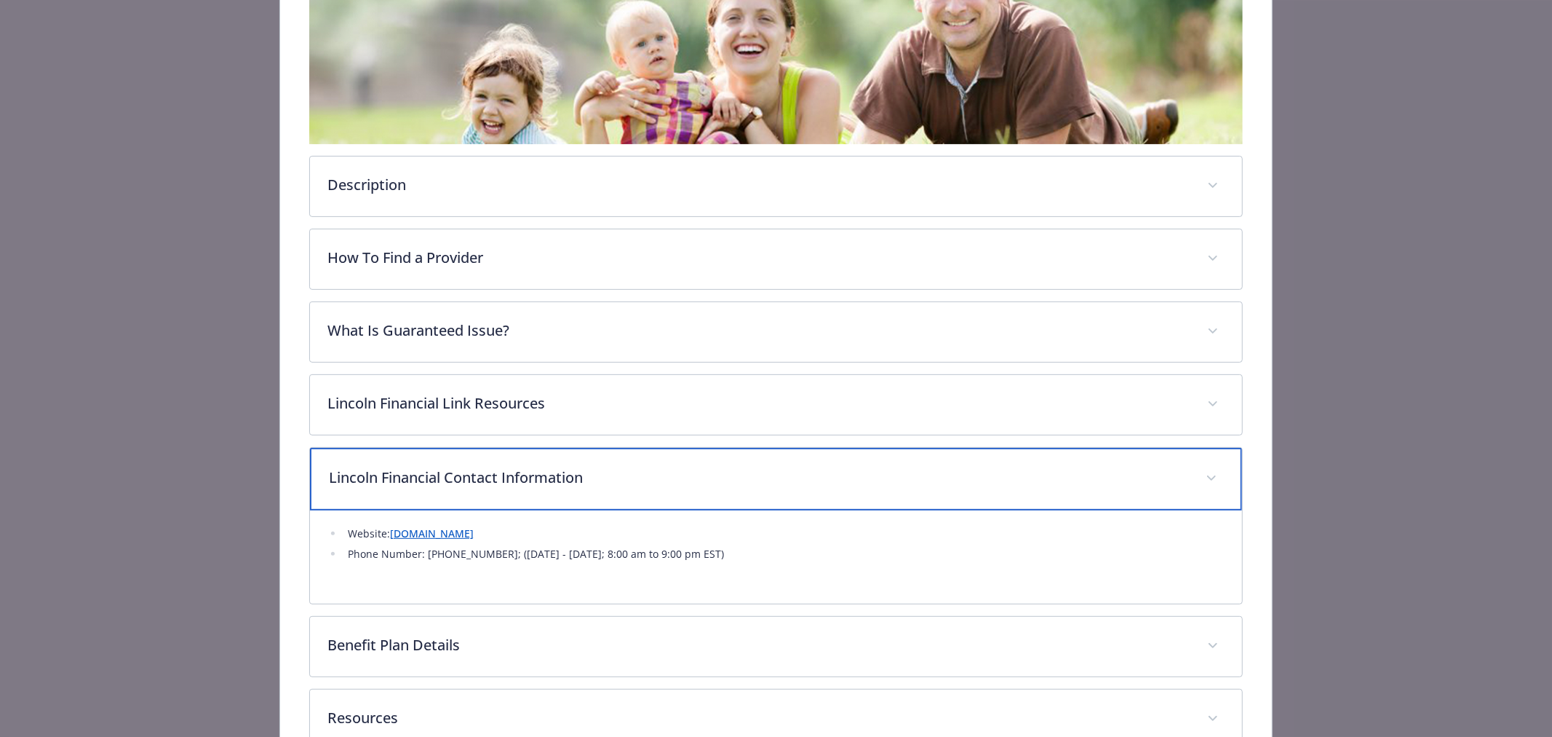
click at [602, 473] on p "Lincoln Financial Contact Information" at bounding box center [759, 478] width 860 height 22
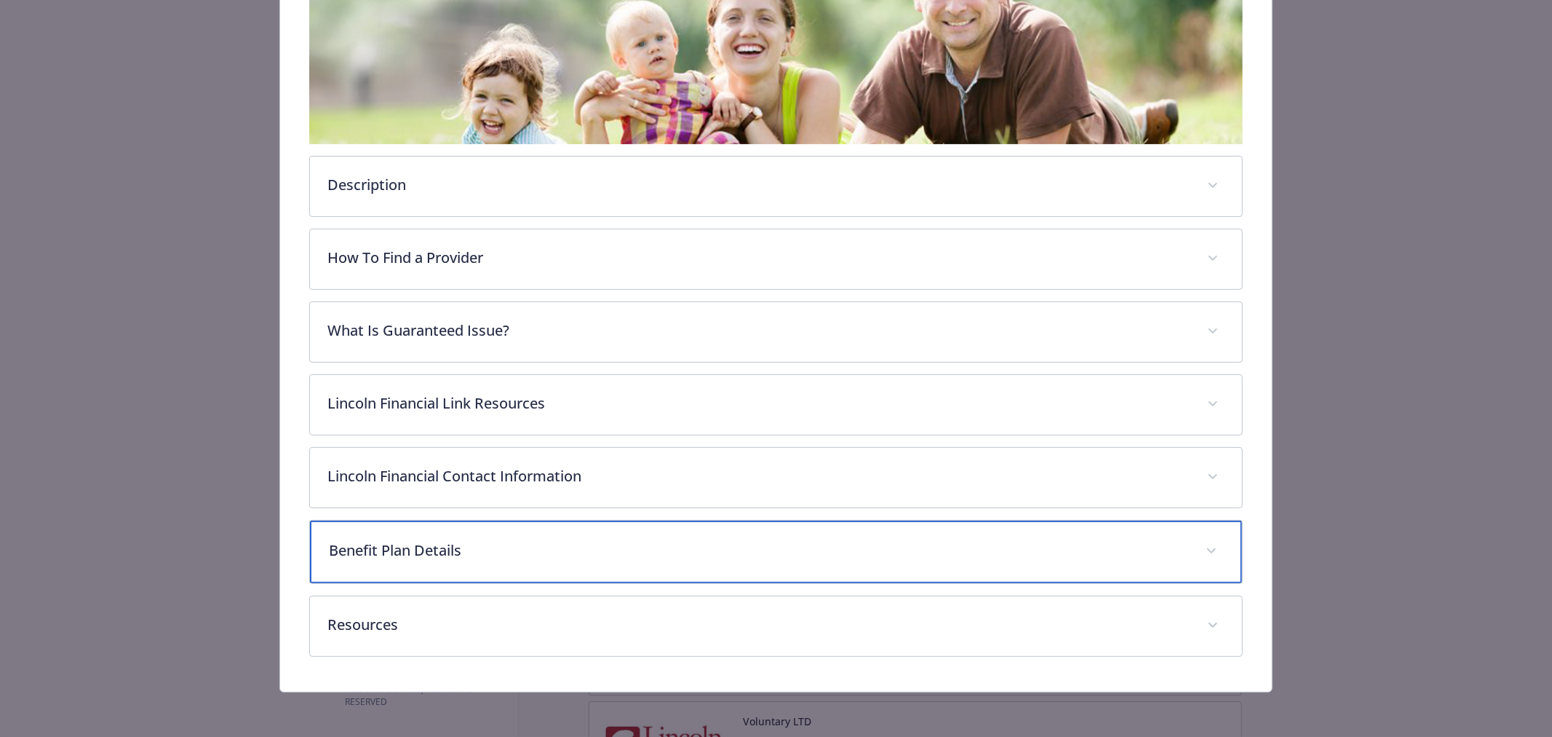
click at [577, 555] on p "Benefit Plan Details" at bounding box center [759, 550] width 860 height 22
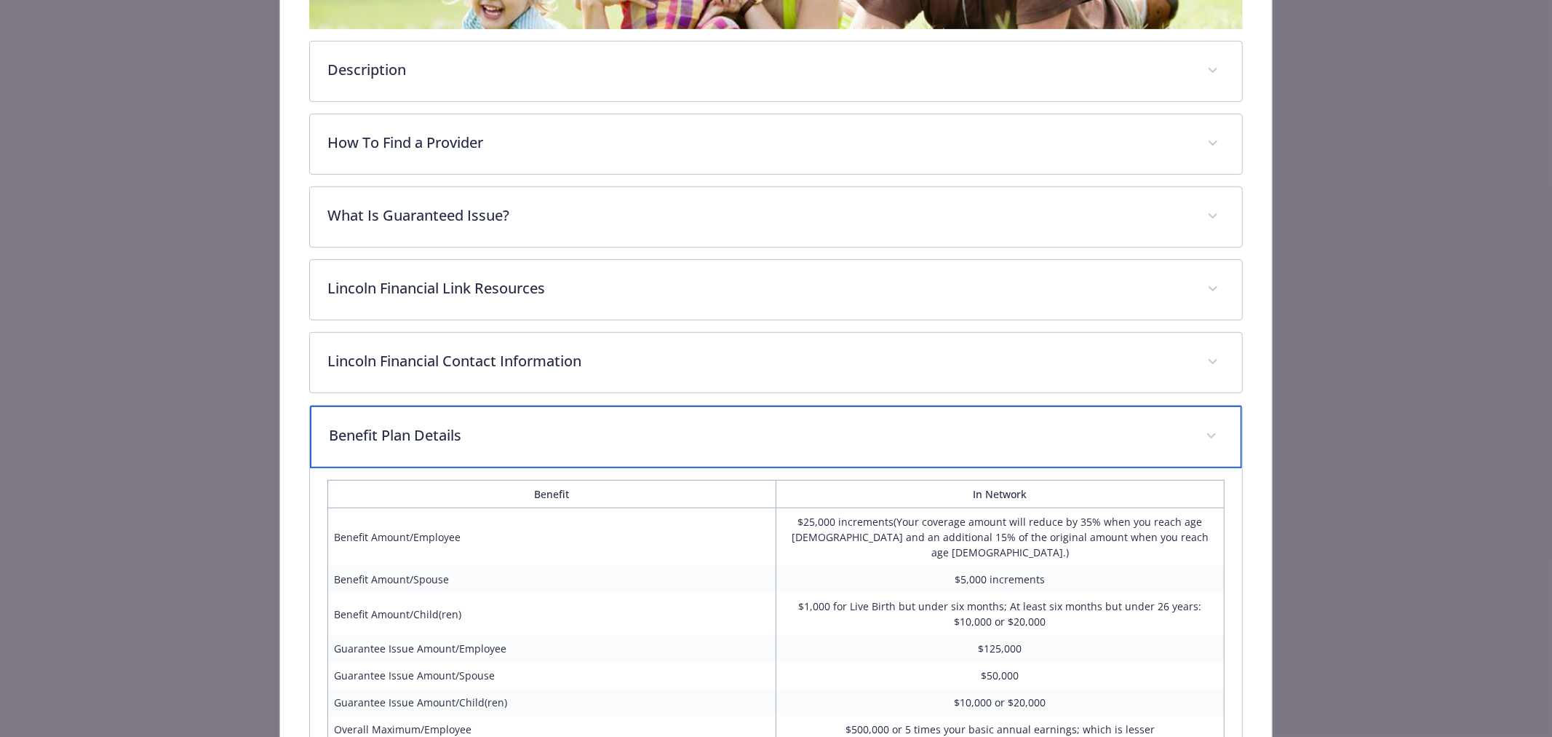
scroll to position [539, 0]
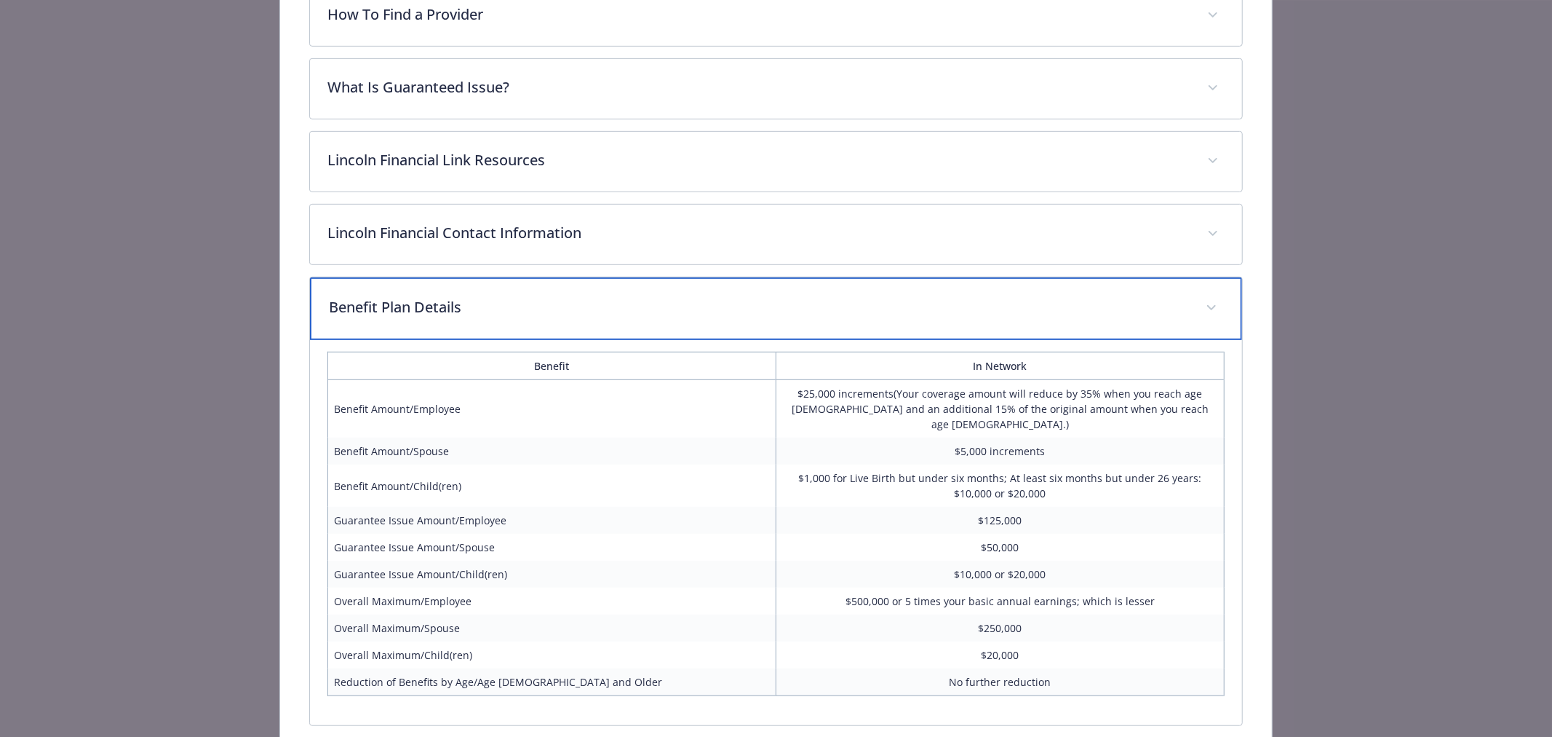
click at [628, 316] on p "Benefit Plan Details" at bounding box center [759, 307] width 860 height 22
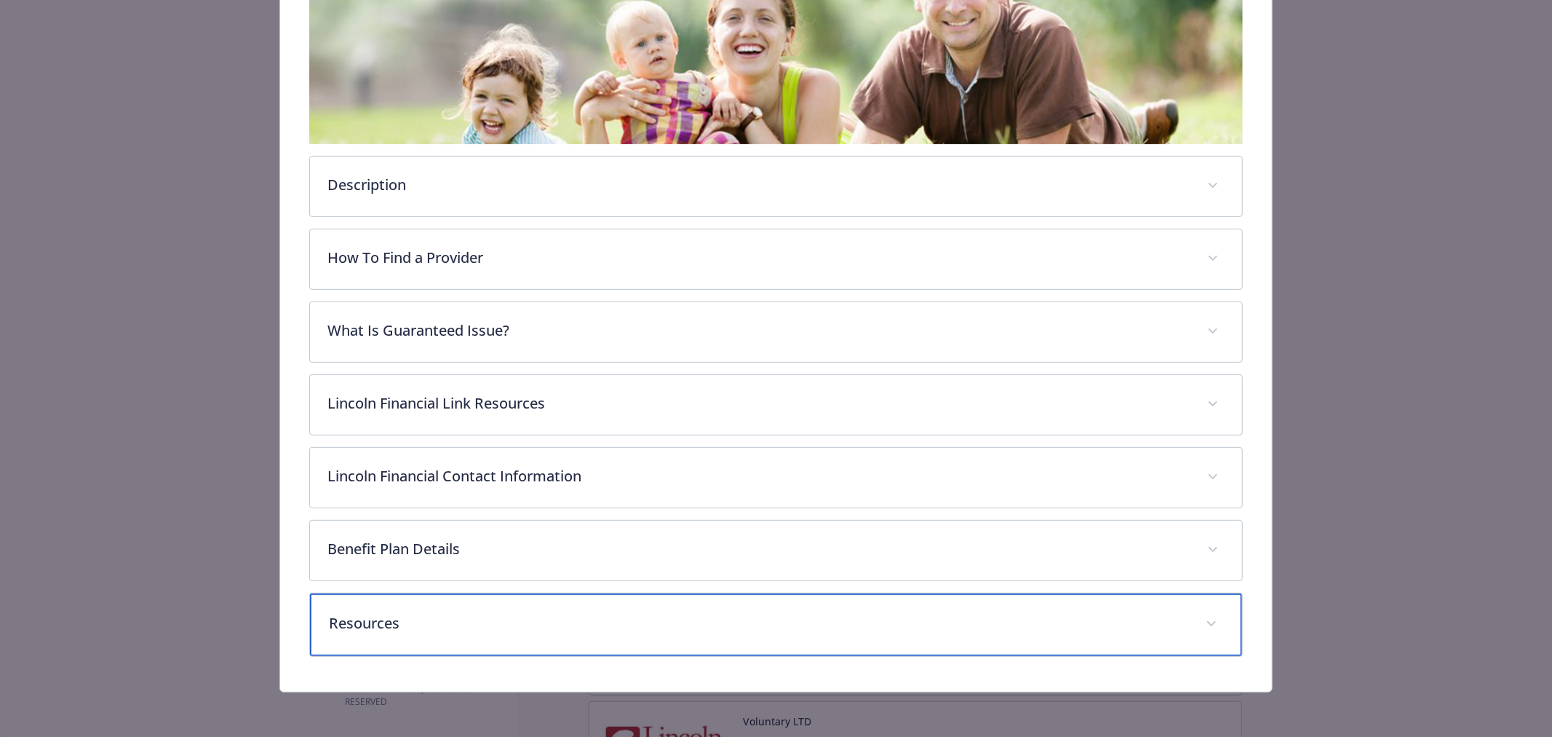
click at [491, 609] on div "Resources" at bounding box center [776, 624] width 932 height 63
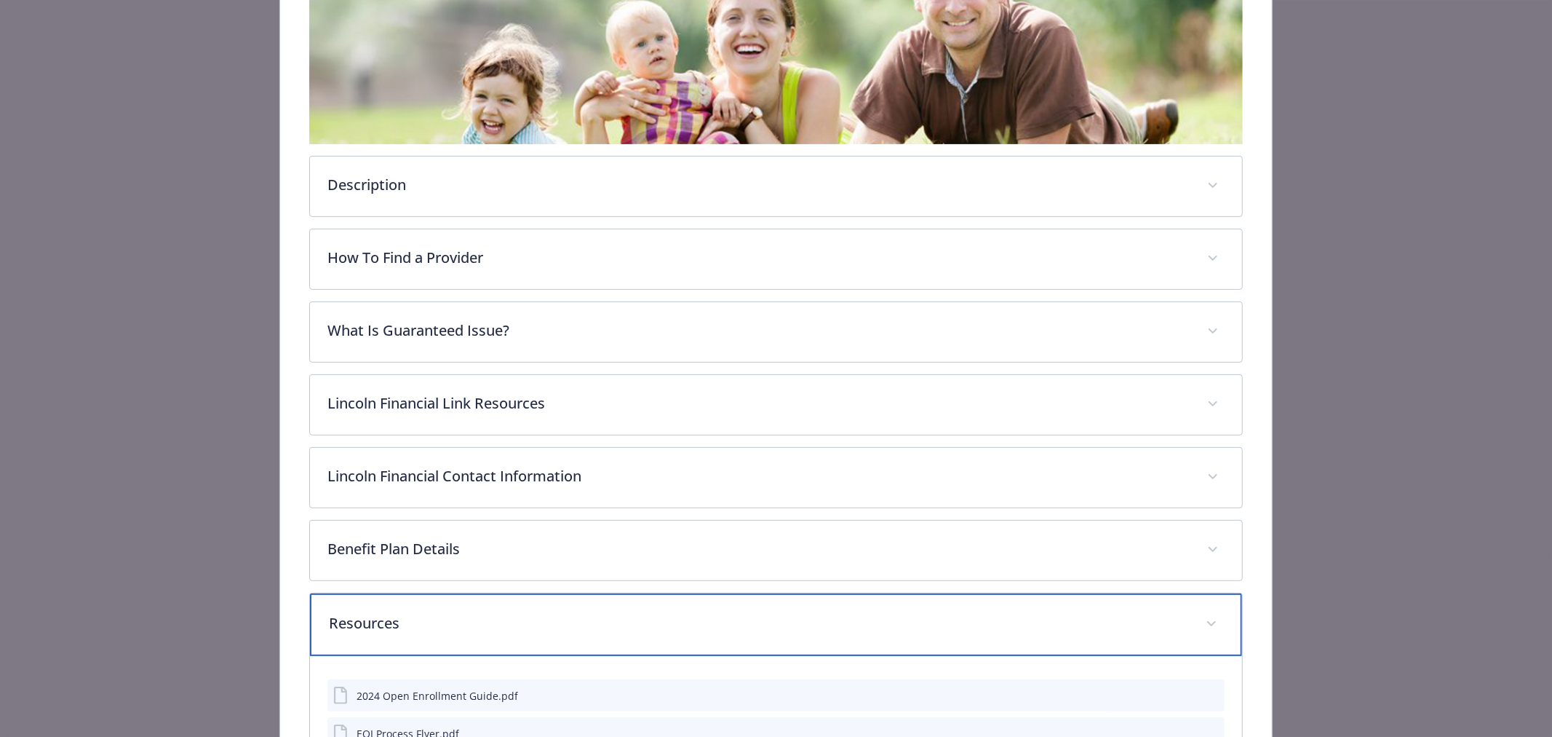
scroll to position [456, 0]
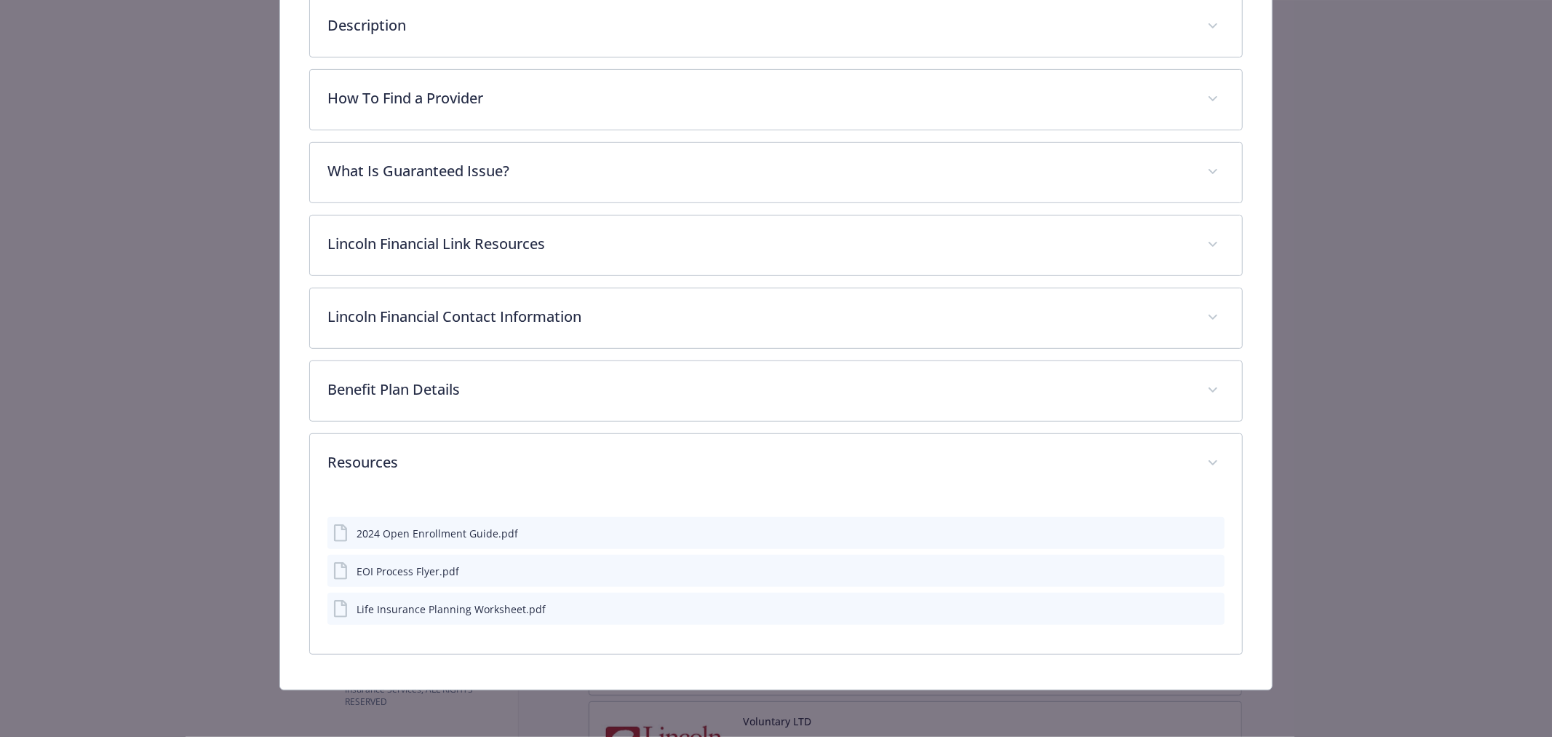
click at [401, 571] on div "EOI Process Flyer.pdf" at bounding box center [408, 570] width 103 height 15
click at [442, 607] on div "Life Insurance Planning Worksheet.pdf" at bounding box center [451, 609] width 189 height 15
click at [1181, 528] on icon "download file" at bounding box center [1187, 533] width 12 height 12
